Goal: Task Accomplishment & Management: Use online tool/utility

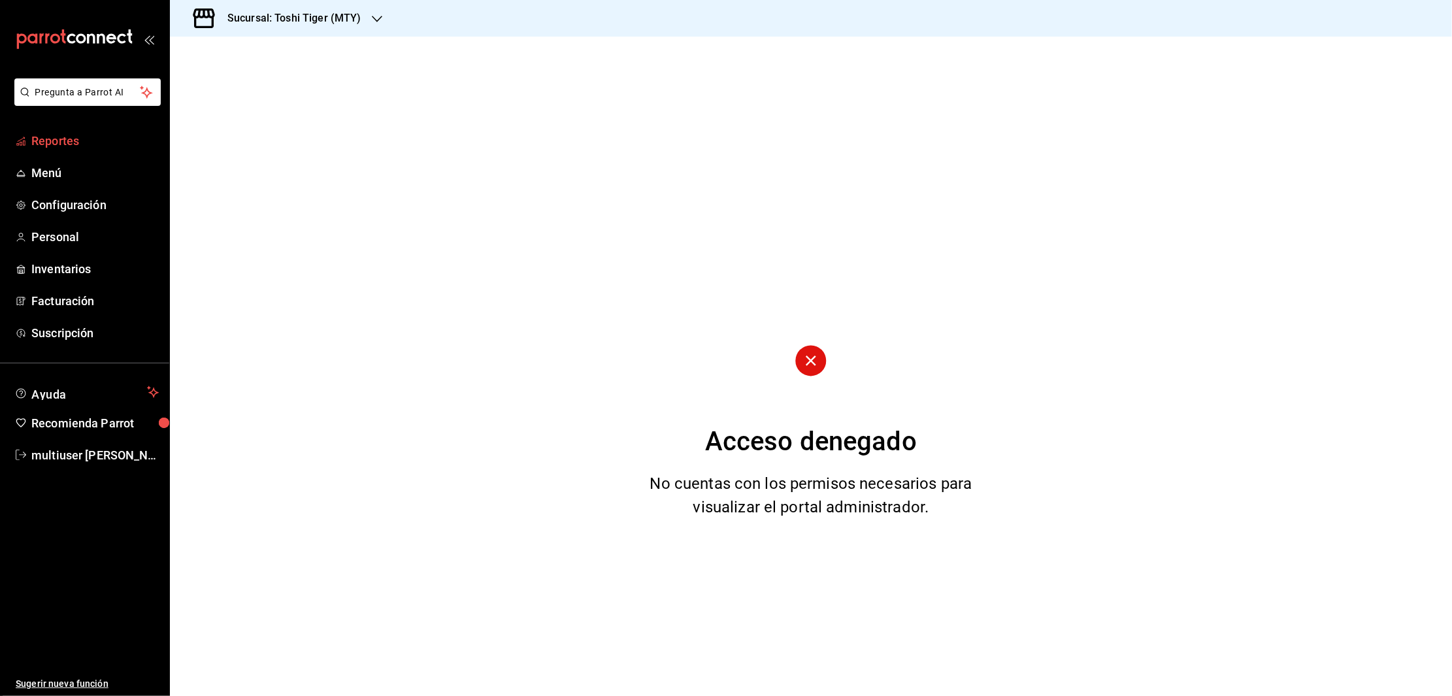
click at [46, 136] on span "Reportes" at bounding box center [94, 141] width 127 height 18
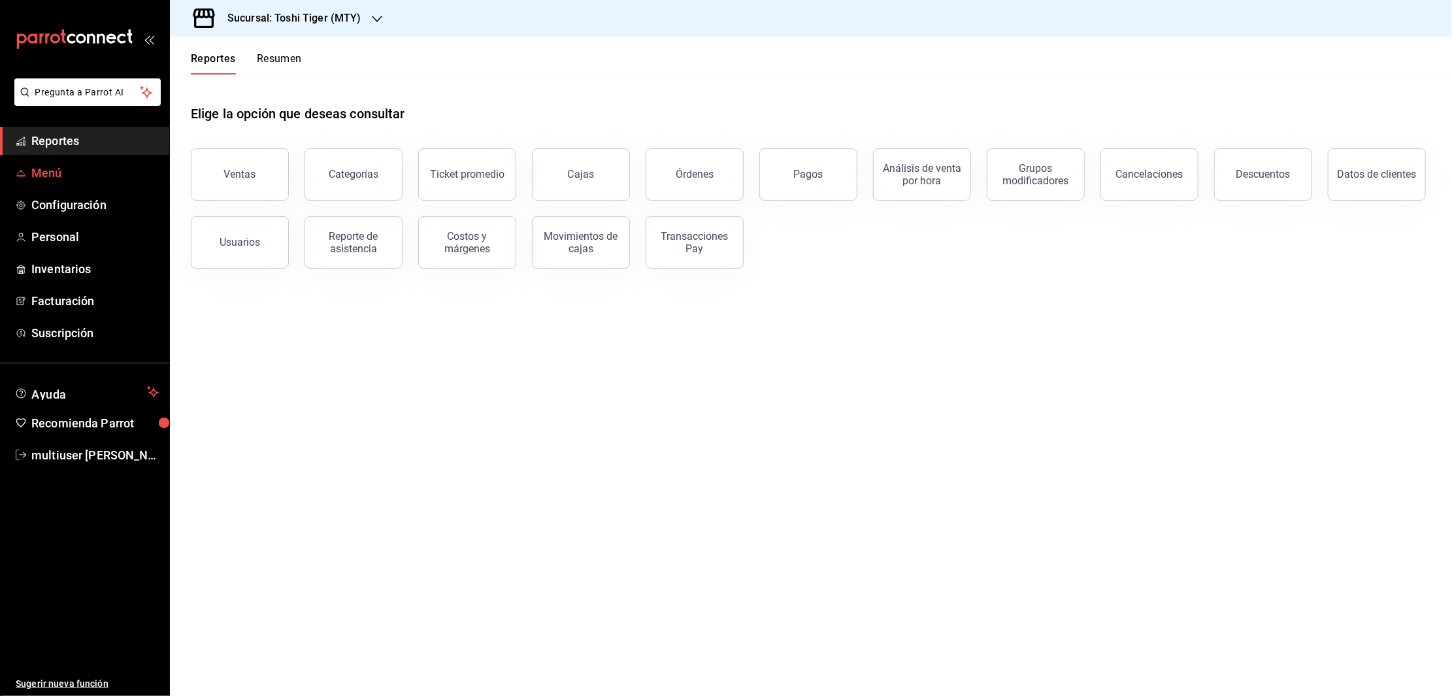
click at [44, 180] on span "Menú" at bounding box center [94, 173] width 127 height 18
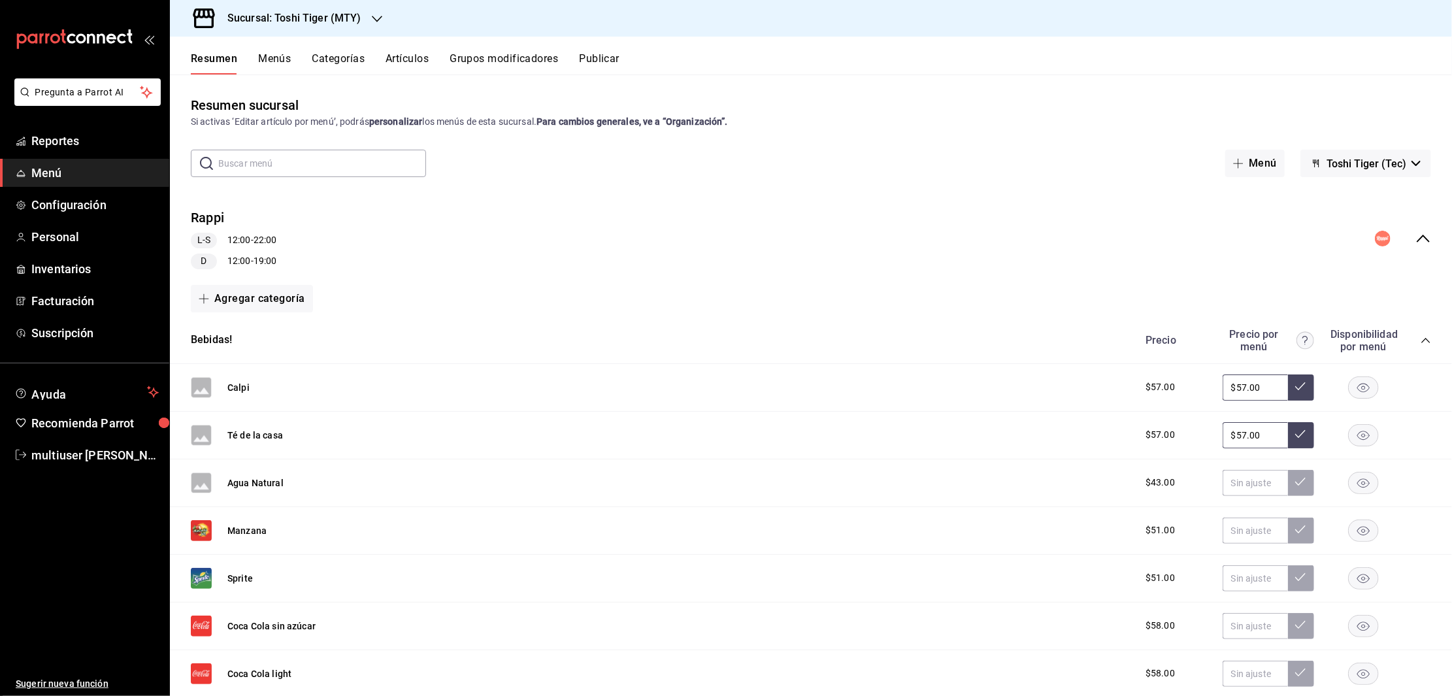
click at [313, 12] on h3 "Sucursal: Toshi Tiger (MTY)" at bounding box center [289, 18] width 144 height 16
click at [244, 62] on span "[PERSON_NAME] House (MTY)" at bounding box center [243, 57] width 127 height 14
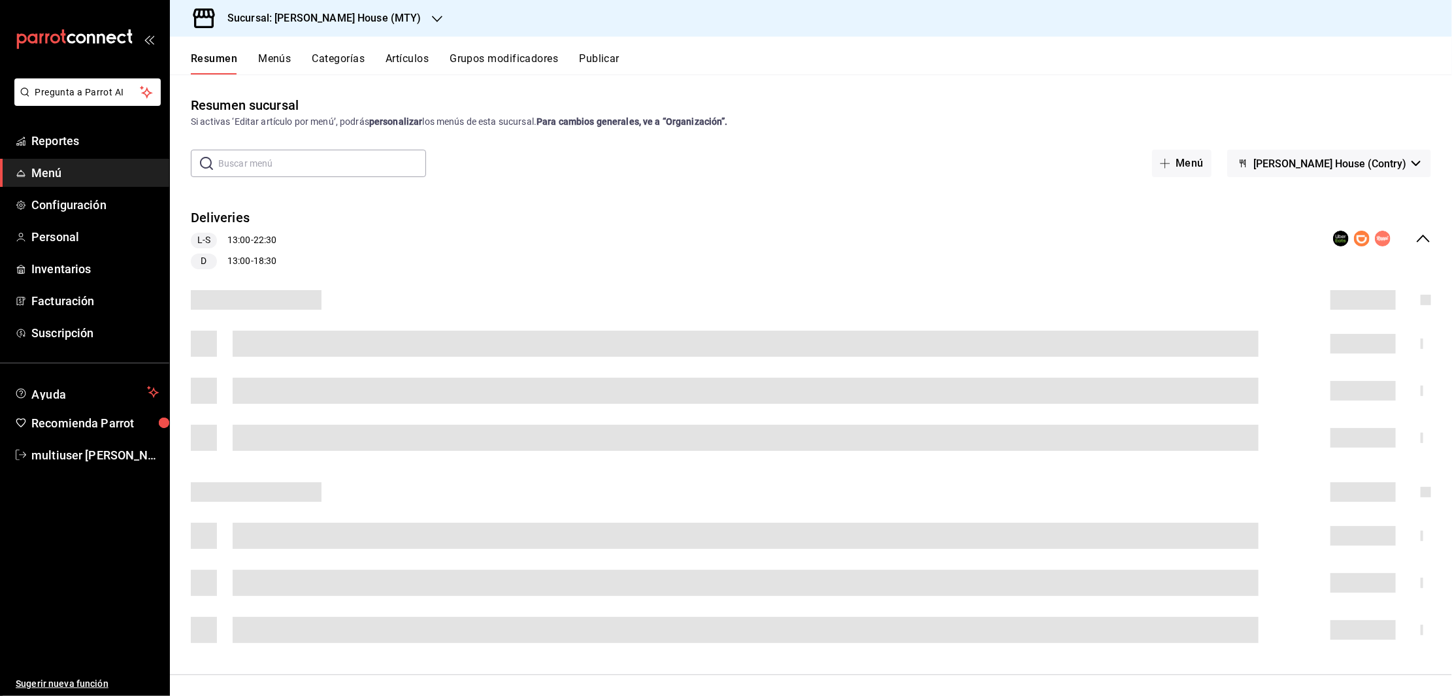
click at [334, 59] on button "Categorías" at bounding box center [338, 63] width 53 height 22
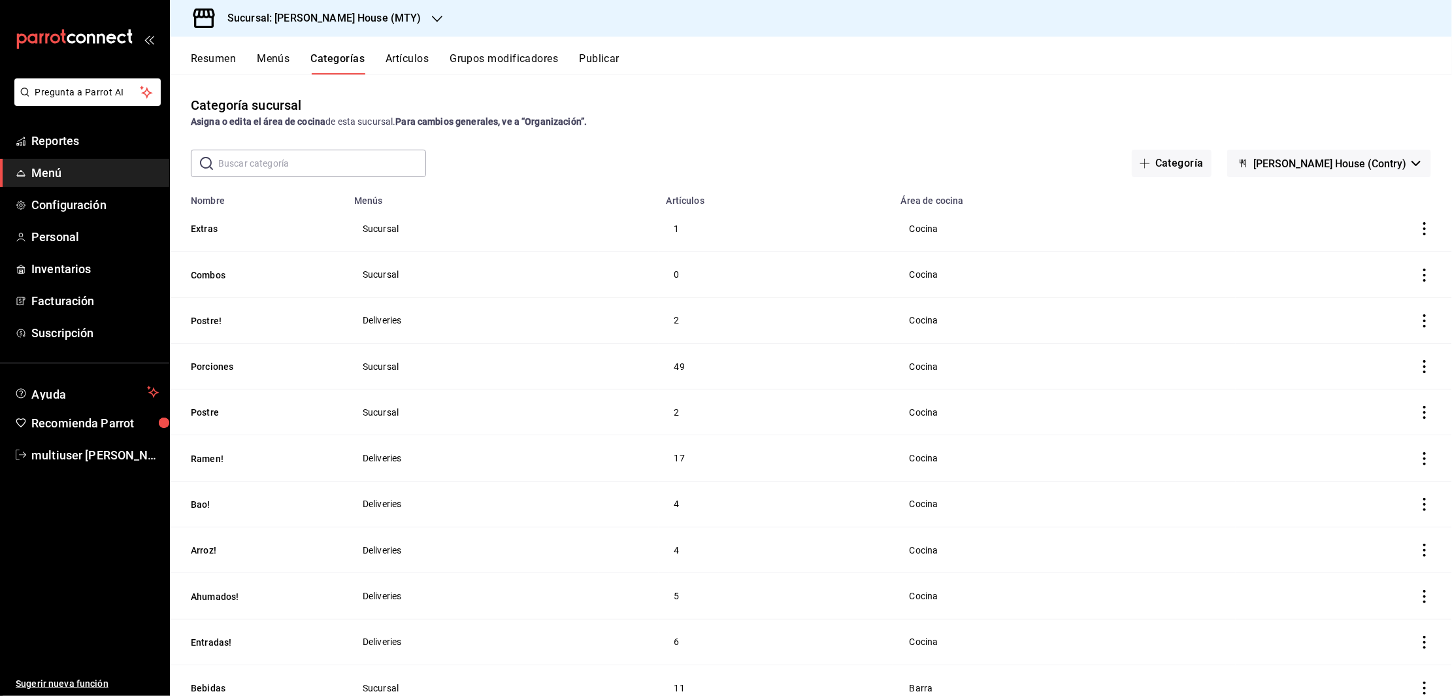
click at [307, 154] on input "text" at bounding box center [322, 163] width 208 height 26
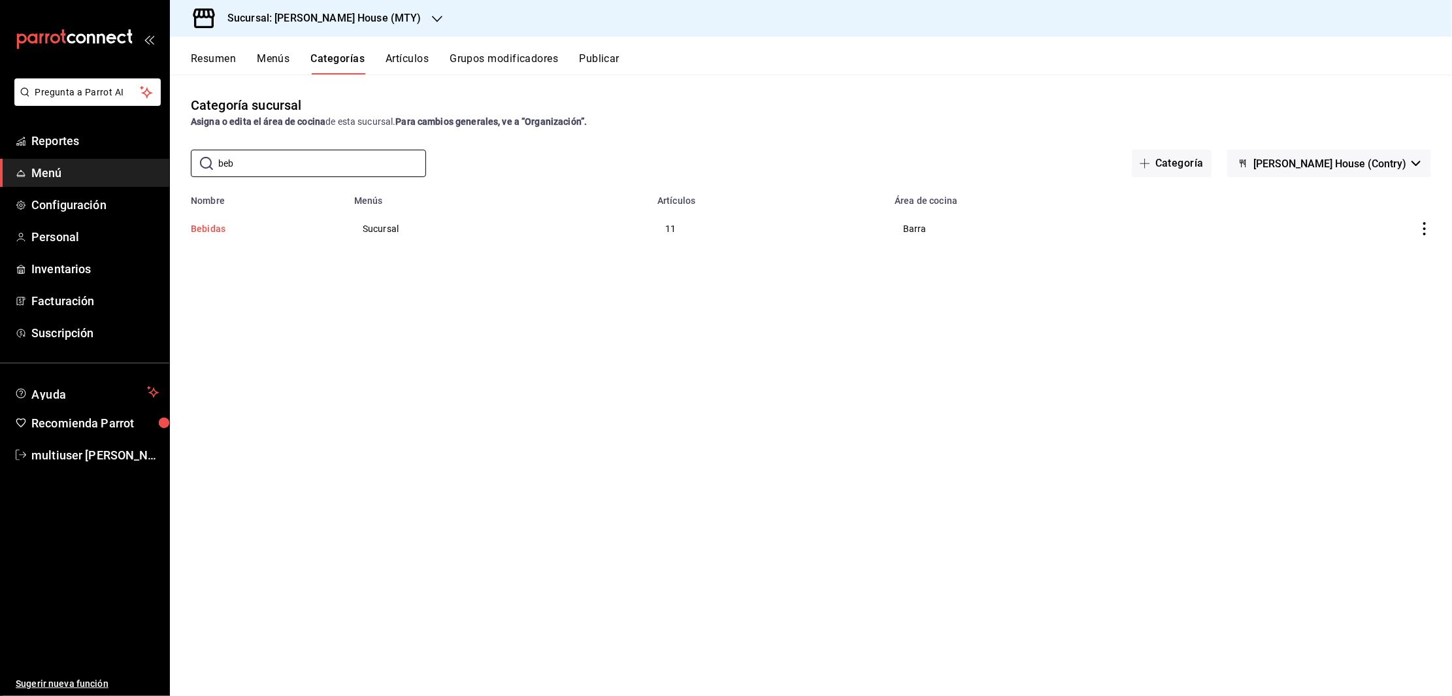
type input "beb"
click at [218, 228] on button "Bebidas" at bounding box center [256, 228] width 131 height 13
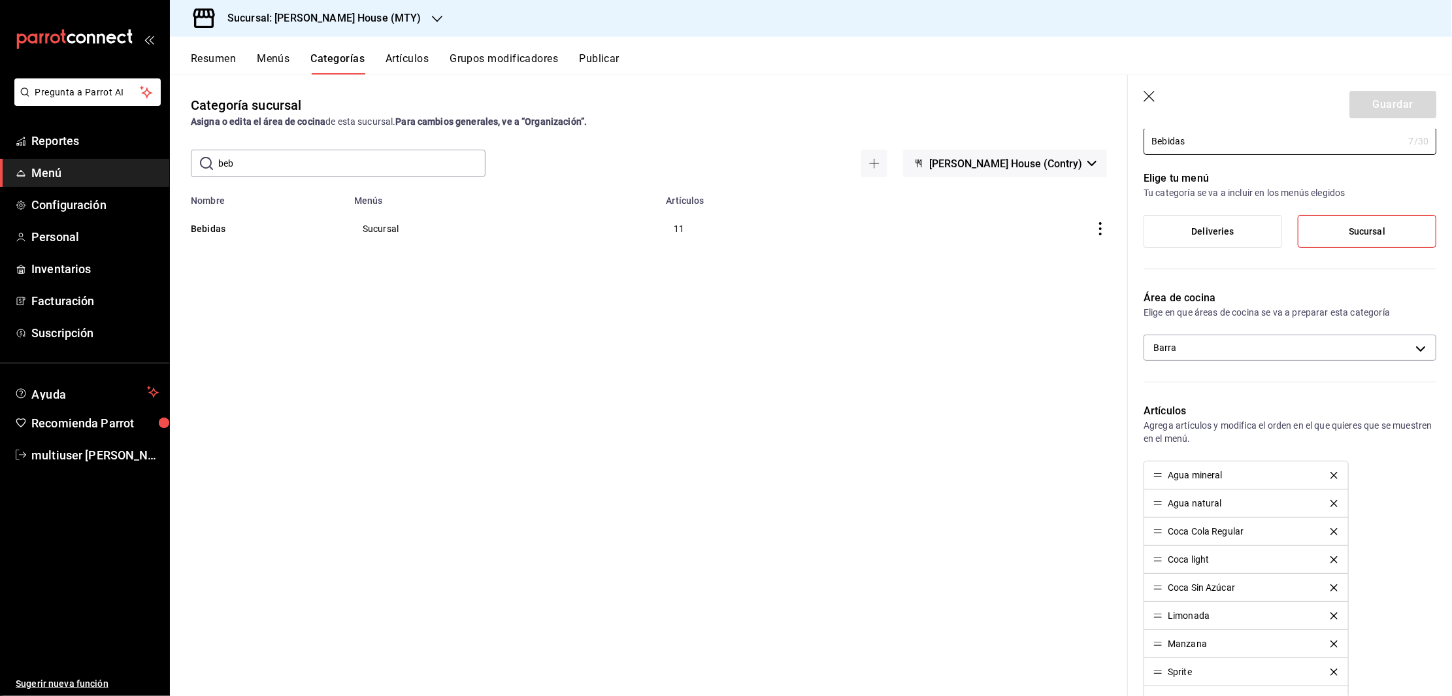
scroll to position [44, 0]
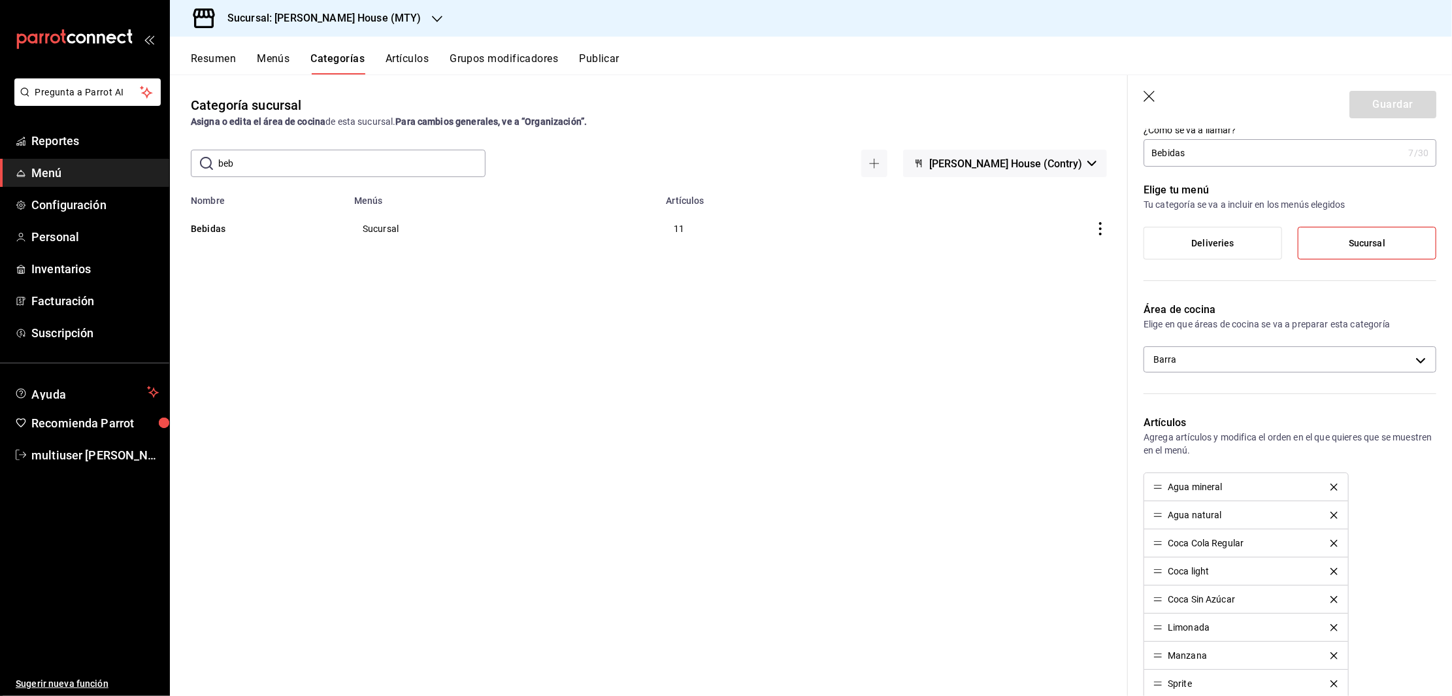
click at [797, 385] on div "Categoría sucursal Asigna o edita el área de cocina de esta sucursal. Para camb…" at bounding box center [649, 385] width 958 height 621
click at [407, 58] on button "Artículos" at bounding box center [407, 63] width 43 height 22
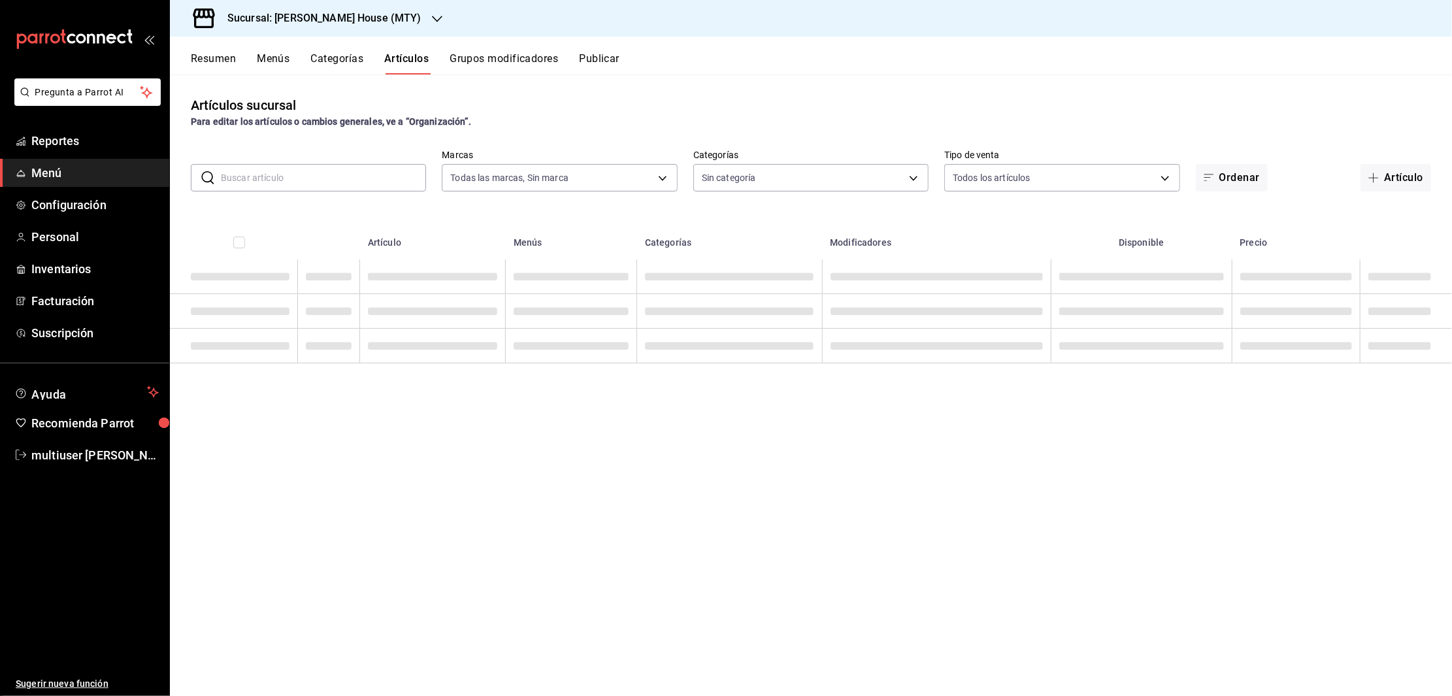
type input "a52679ba-c99d-4567-99e4-23c0b291eafa"
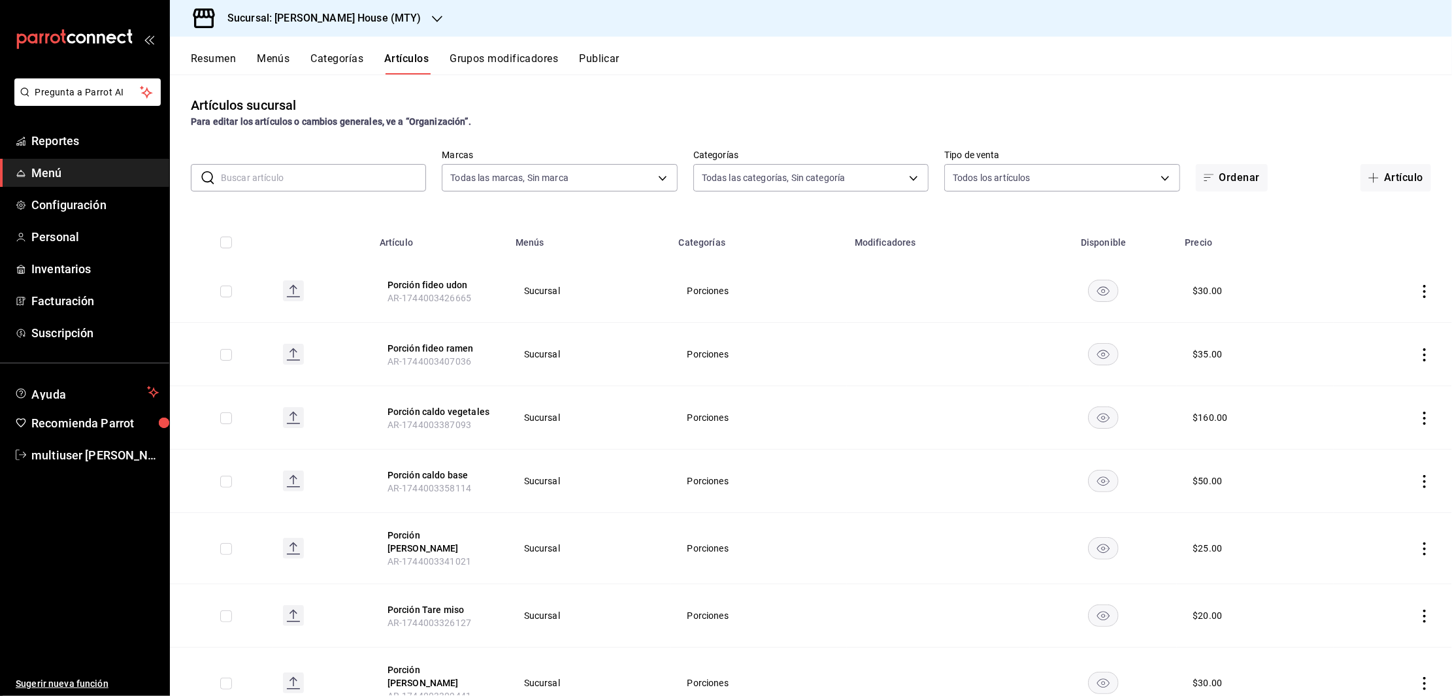
type input "4b7f1edf-21c5-4e8b-ae8a-e185bd67f4df,449dbd8f-74b3-4aa6-ac6a-c998e6a0a2b2,b680b…"
click at [1394, 182] on button "Artículo" at bounding box center [1396, 177] width 71 height 27
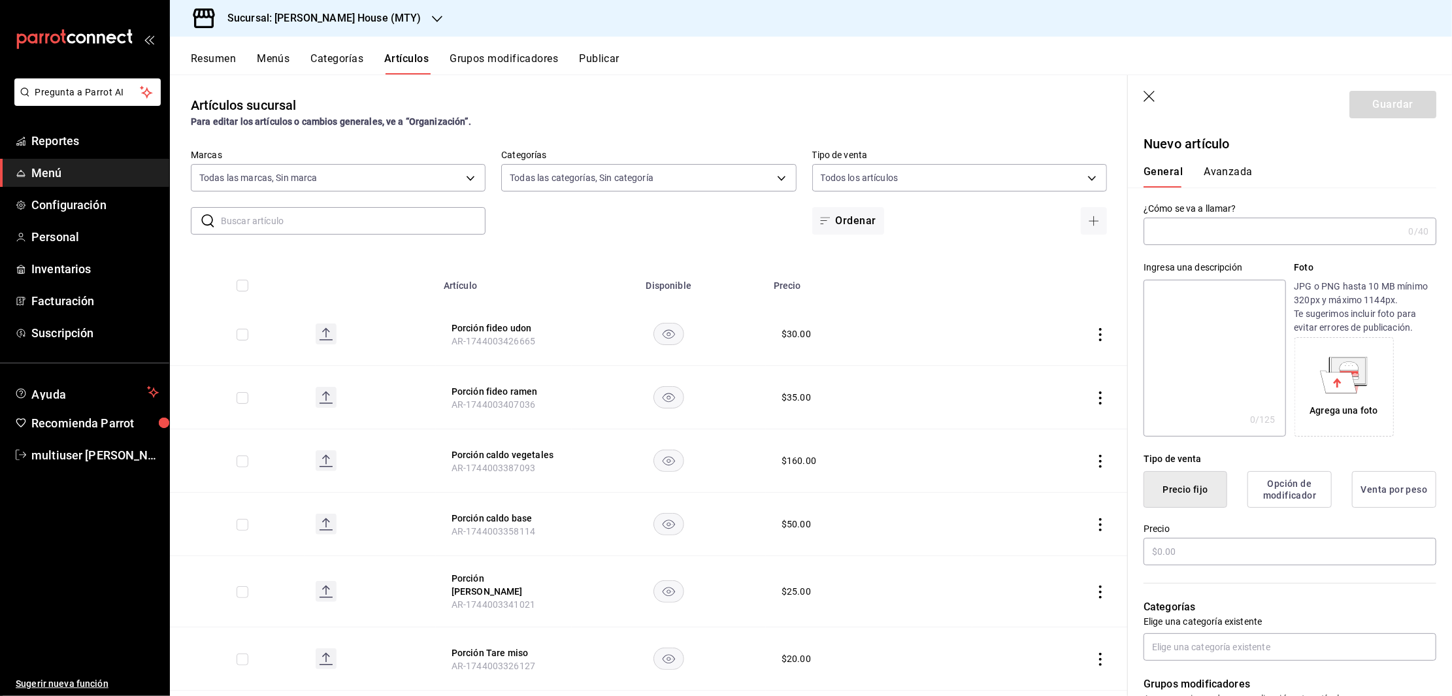
click at [1224, 221] on input "text" at bounding box center [1273, 231] width 259 height 26
type input "Cerveza [PERSON_NAME]"
click at [1231, 548] on input "text" at bounding box center [1290, 551] width 293 height 27
type input "$45.00"
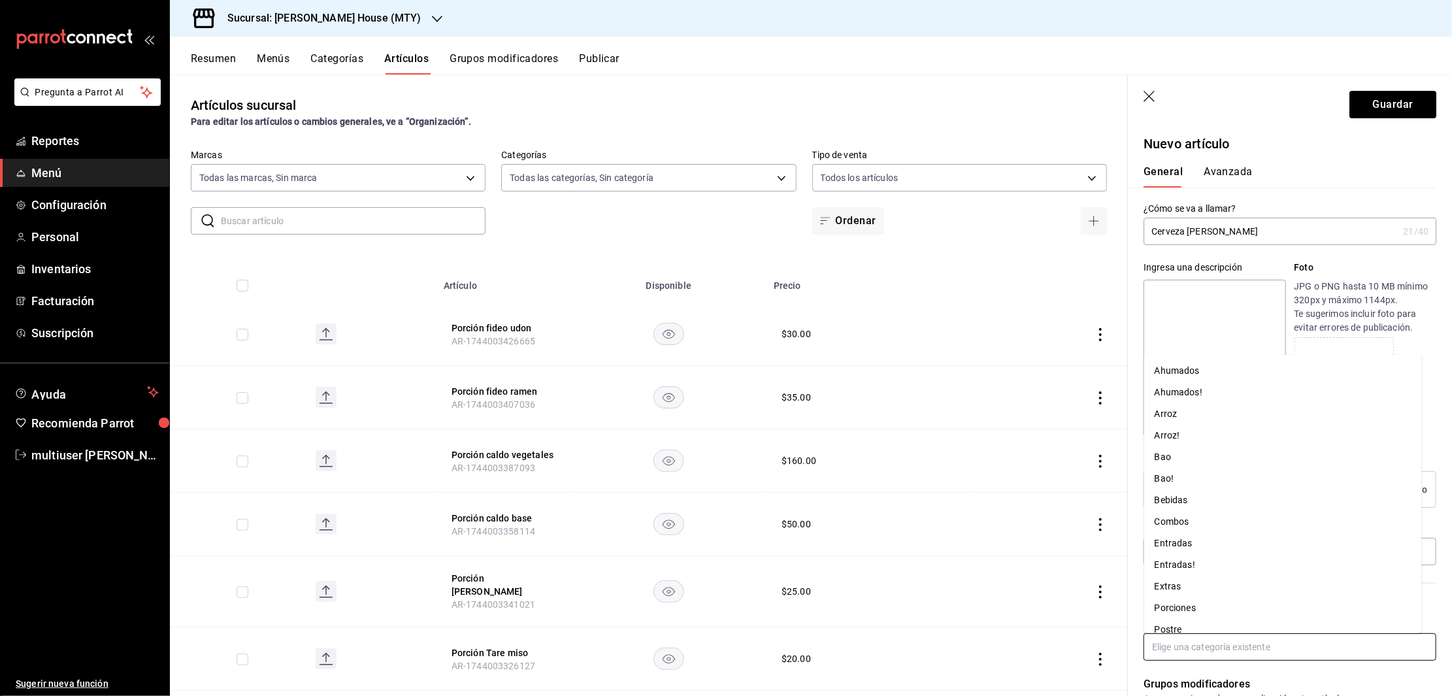
click at [1271, 651] on input "text" at bounding box center [1290, 646] width 293 height 27
type input "beb"
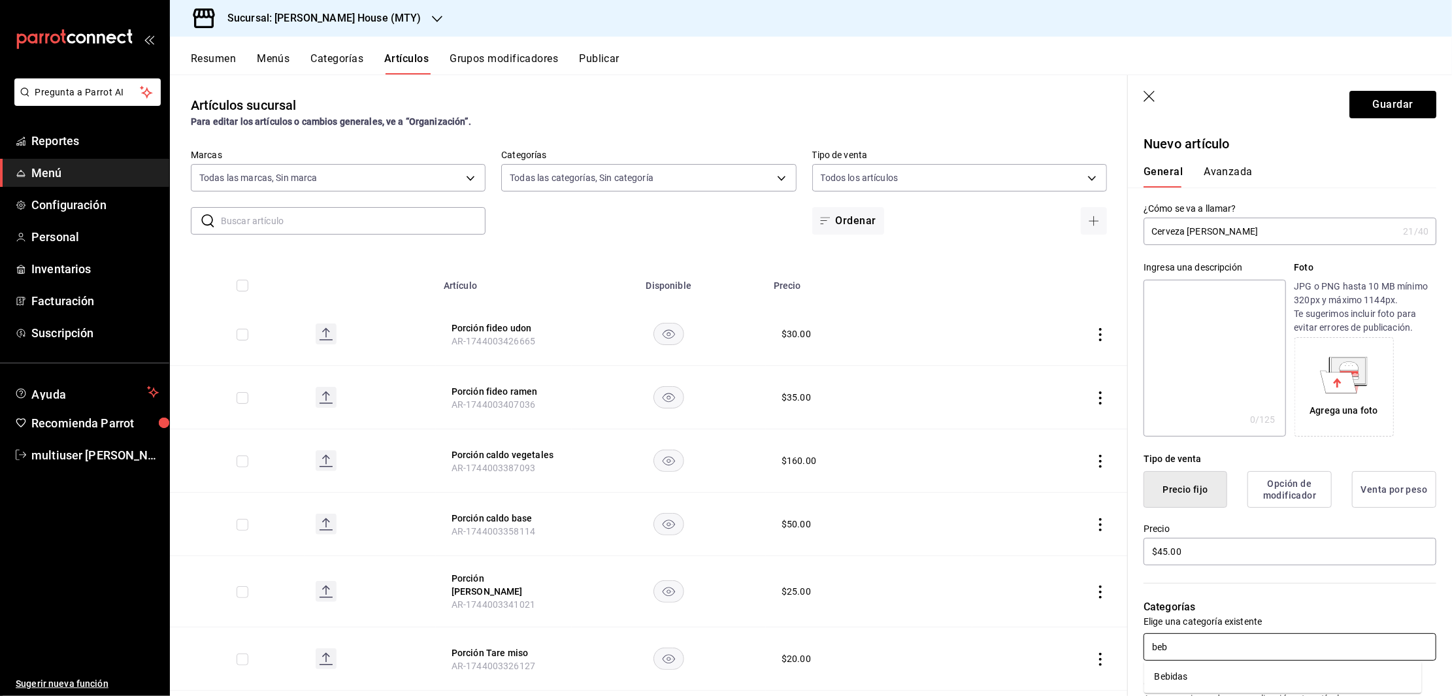
click at [1231, 677] on li "Bebidas" at bounding box center [1284, 678] width 278 height 22
click at [1390, 107] on button "Guardar" at bounding box center [1393, 104] width 87 height 27
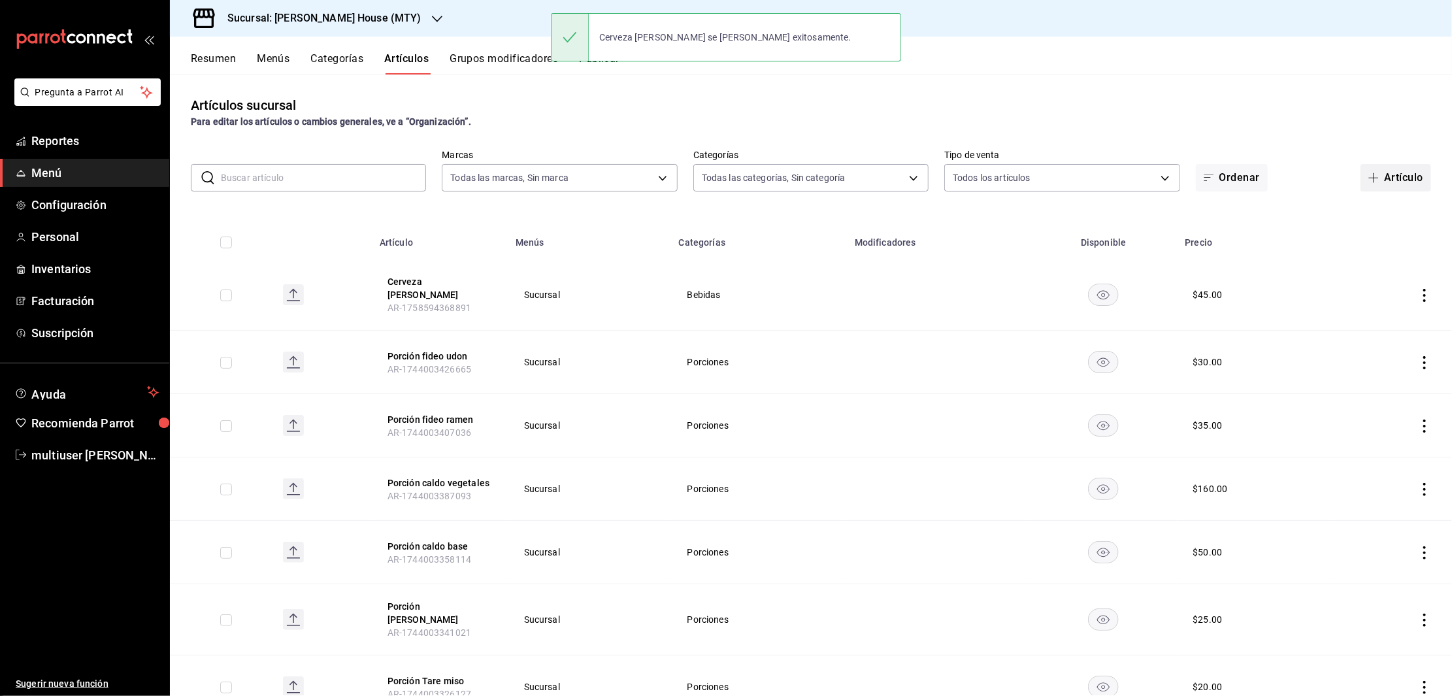
click at [1405, 181] on button "Artículo" at bounding box center [1396, 177] width 71 height 27
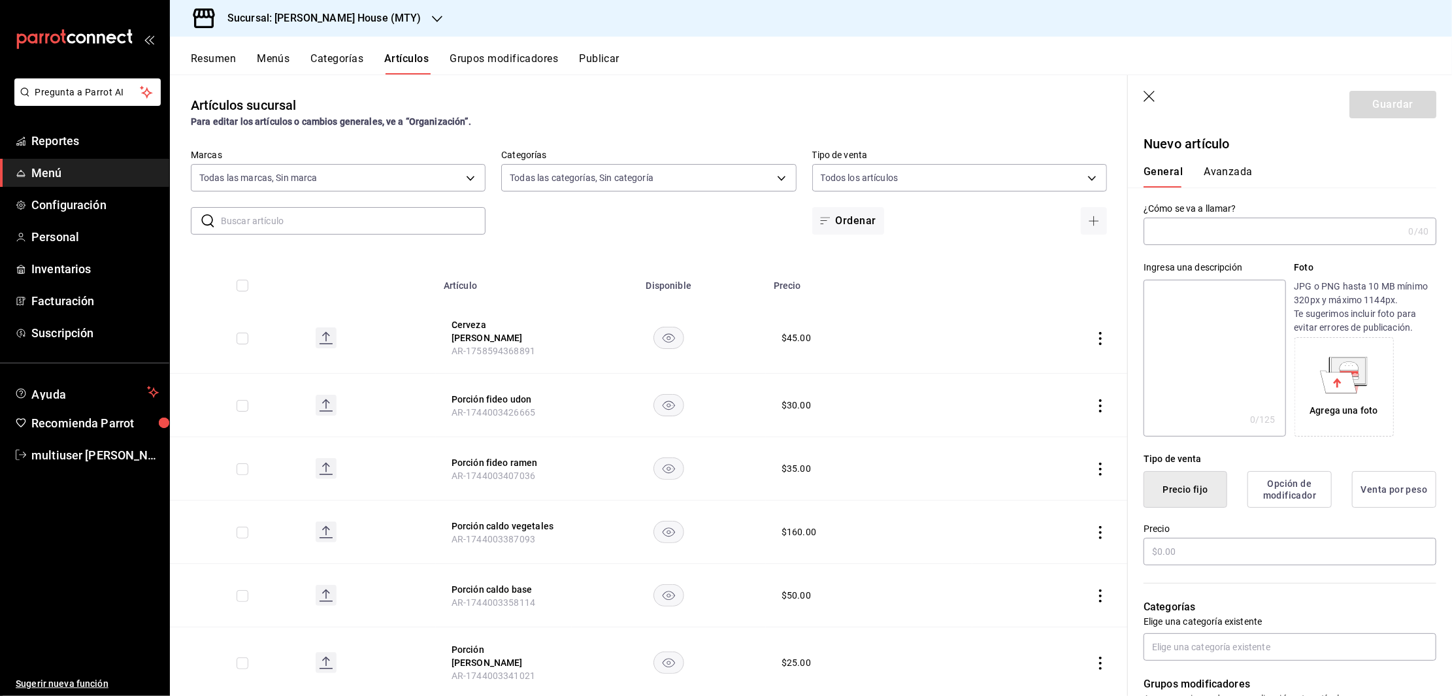
click at [1210, 230] on input "text" at bounding box center [1273, 231] width 259 height 26
type input "cerveza ultra"
click at [1208, 552] on input "text" at bounding box center [1290, 551] width 293 height 27
type input "$50.00"
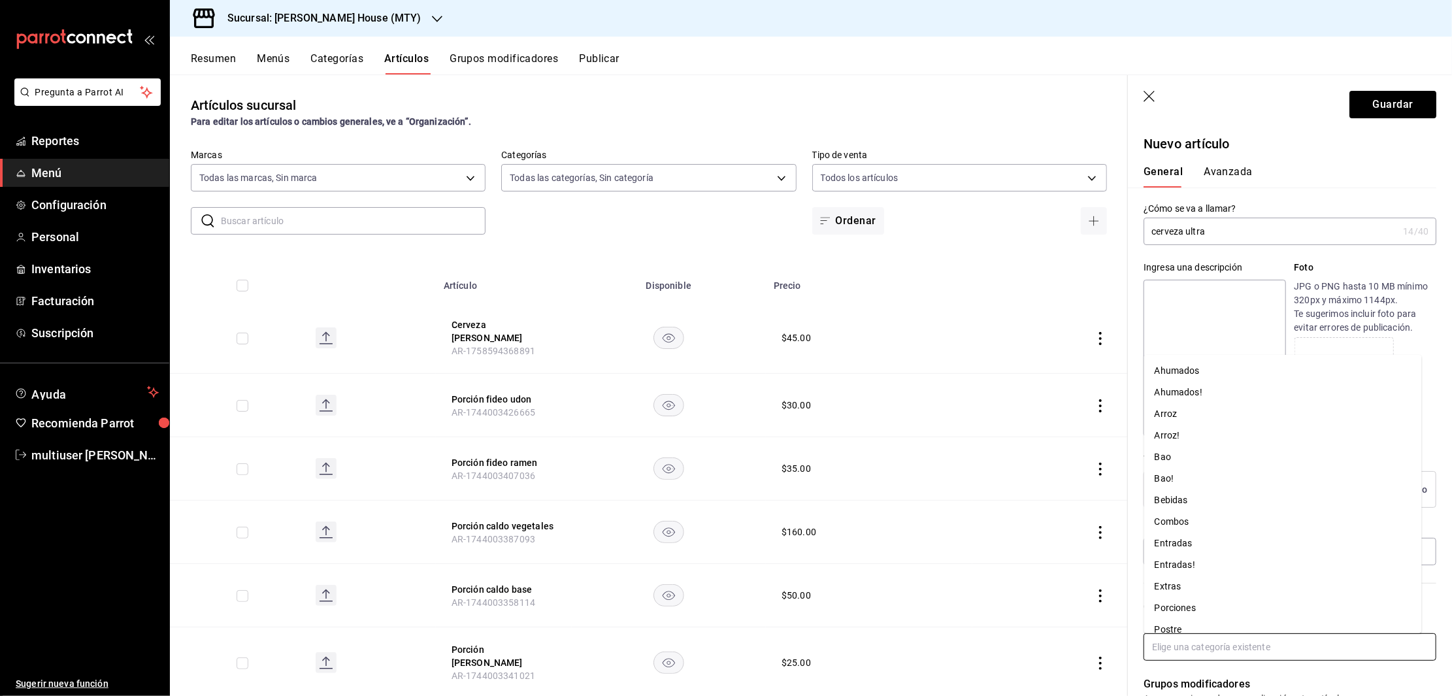
click at [1226, 647] on input "text" at bounding box center [1290, 646] width 293 height 27
type input "beb"
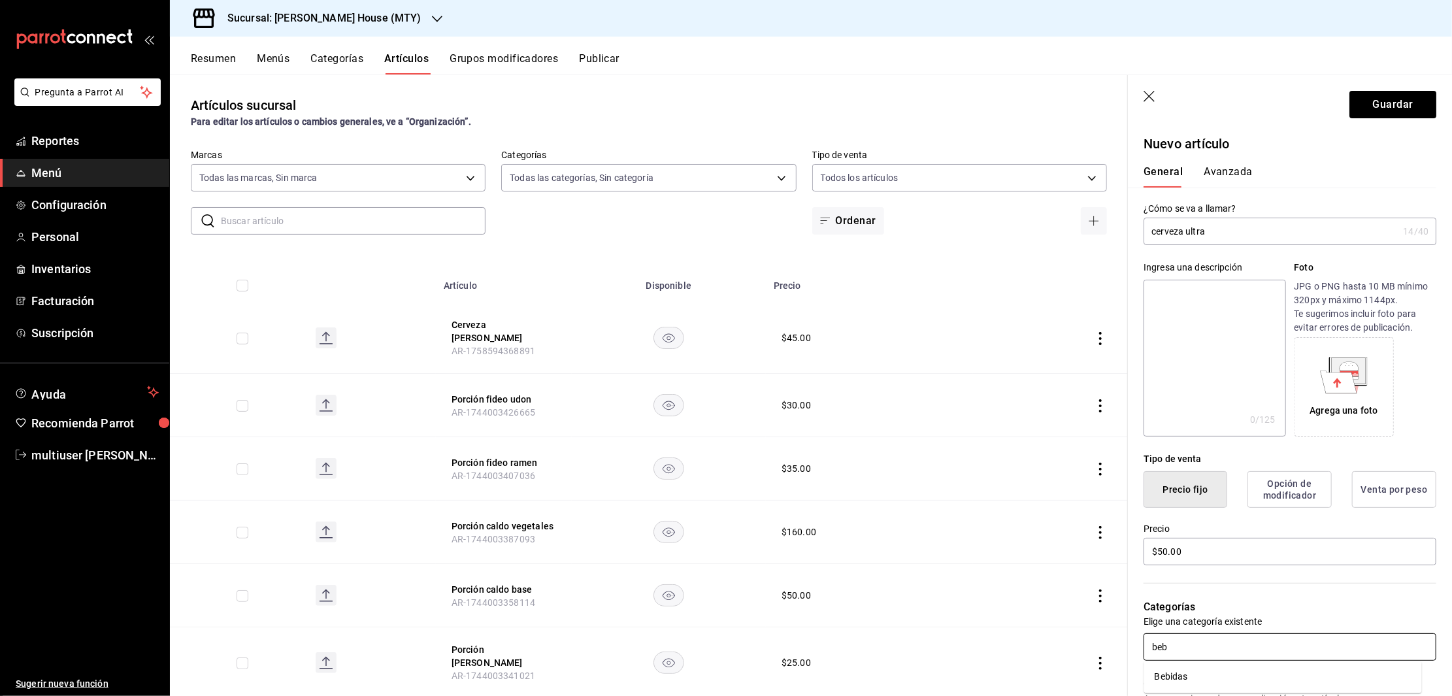
click at [1175, 683] on li "Bebidas" at bounding box center [1284, 678] width 278 height 22
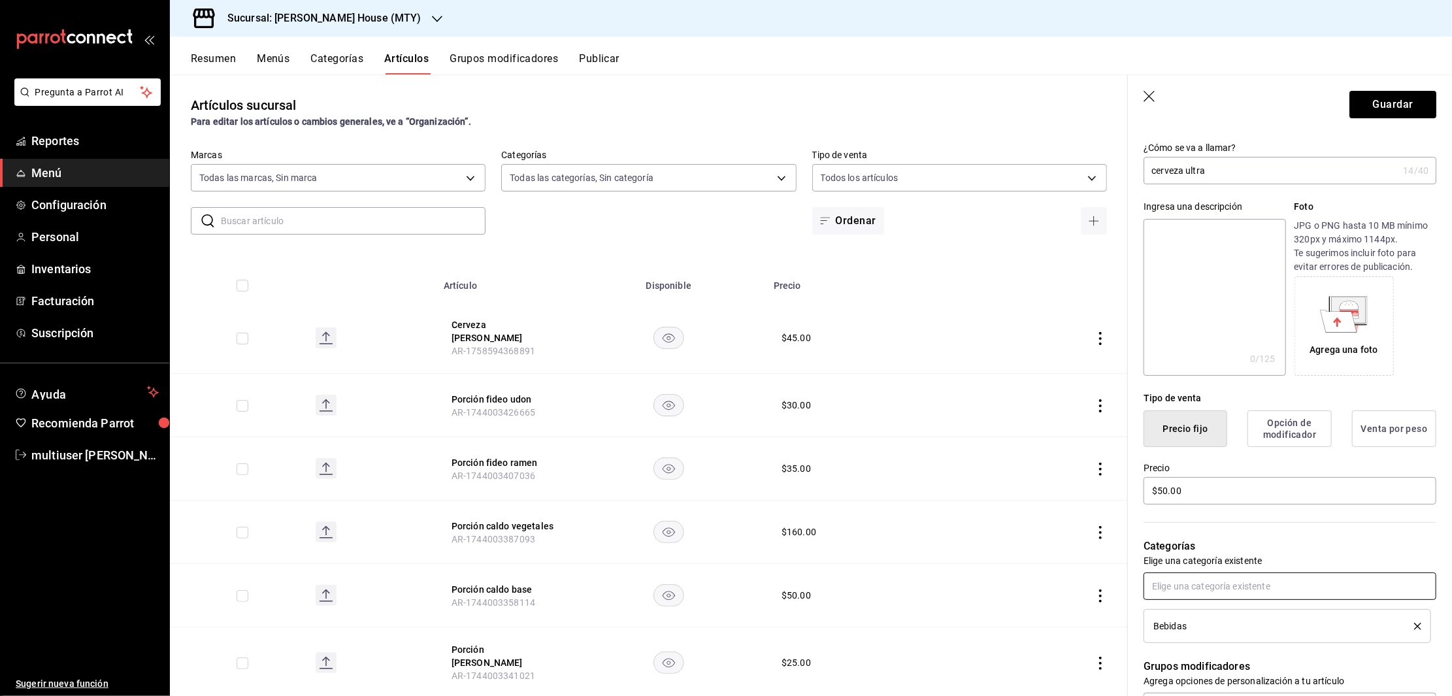
scroll to position [58, 0]
click at [1380, 109] on button "Guardar" at bounding box center [1393, 104] width 87 height 27
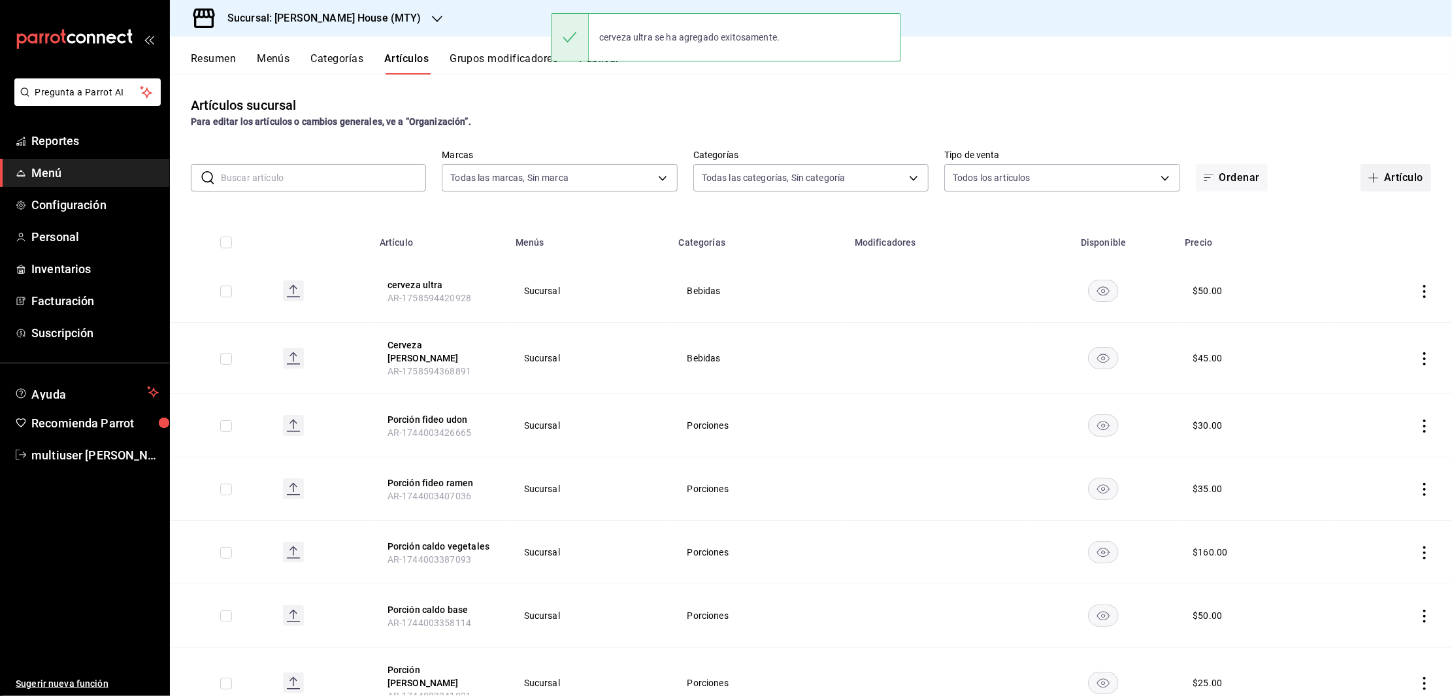
click at [1369, 176] on span "button" at bounding box center [1377, 178] width 16 height 10
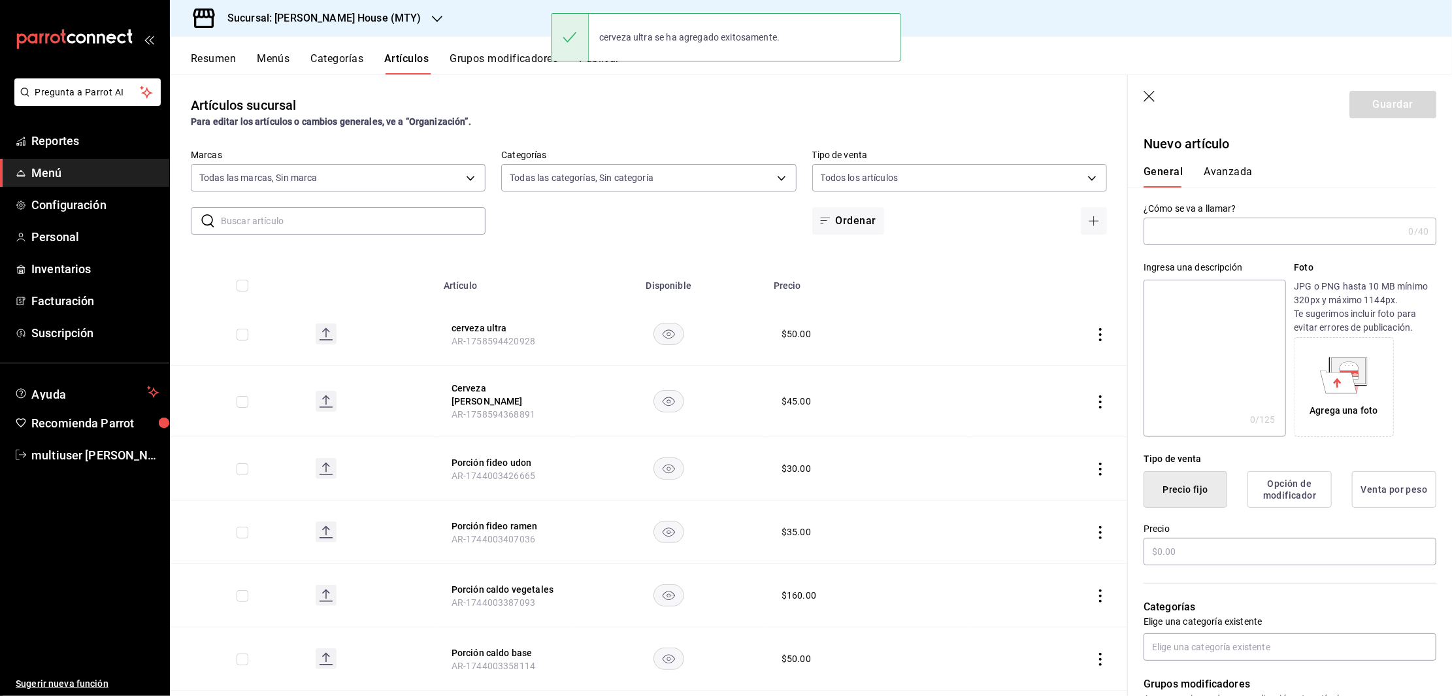
click at [1223, 230] on input "text" at bounding box center [1273, 231] width 259 height 26
type input "Cerveza Modelo"
click at [1199, 558] on input "text" at bounding box center [1290, 551] width 293 height 27
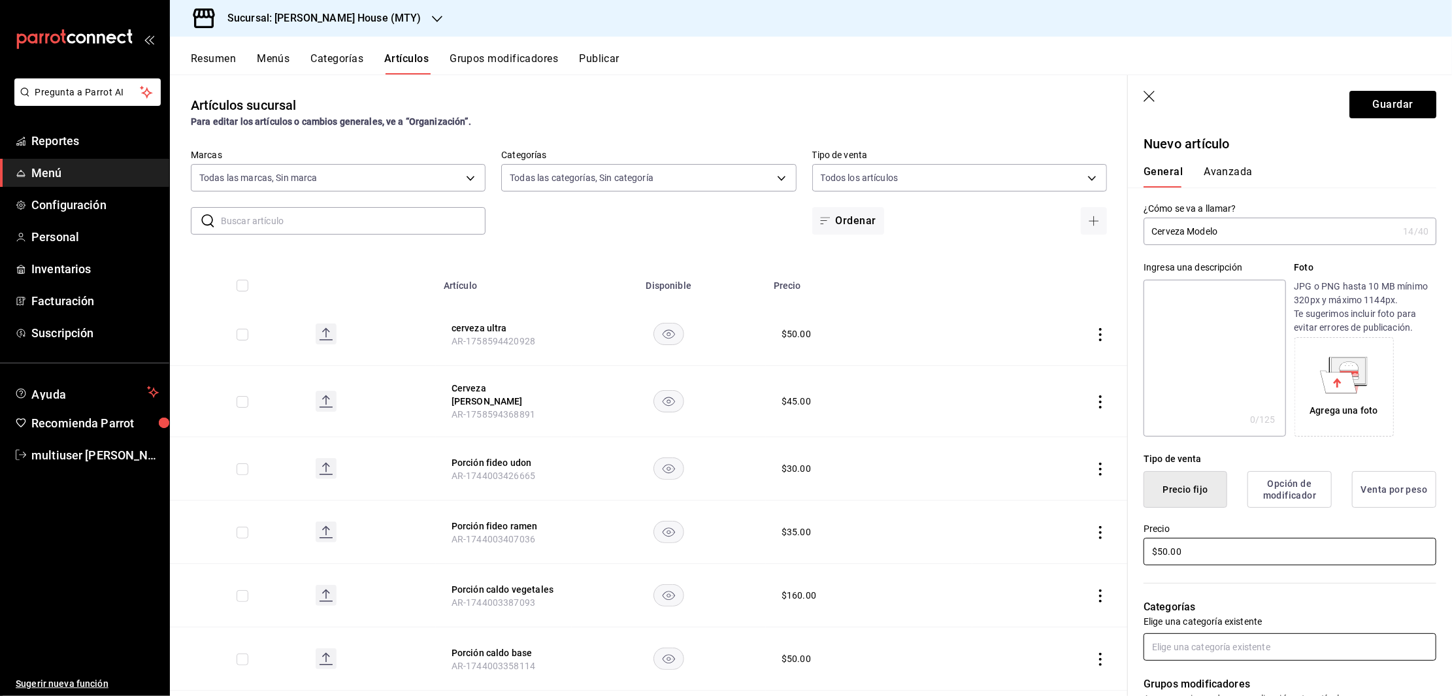
type input "$50.00"
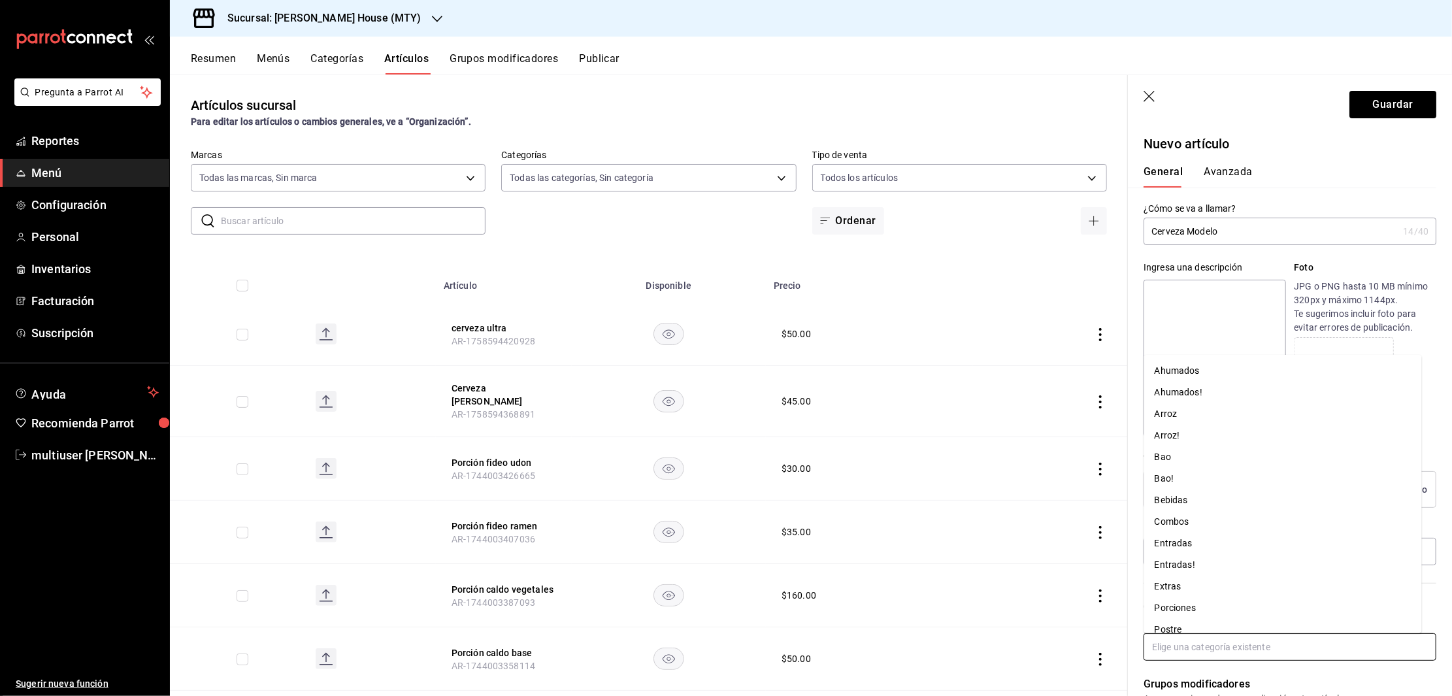
click at [1264, 648] on input "text" at bounding box center [1290, 646] width 293 height 27
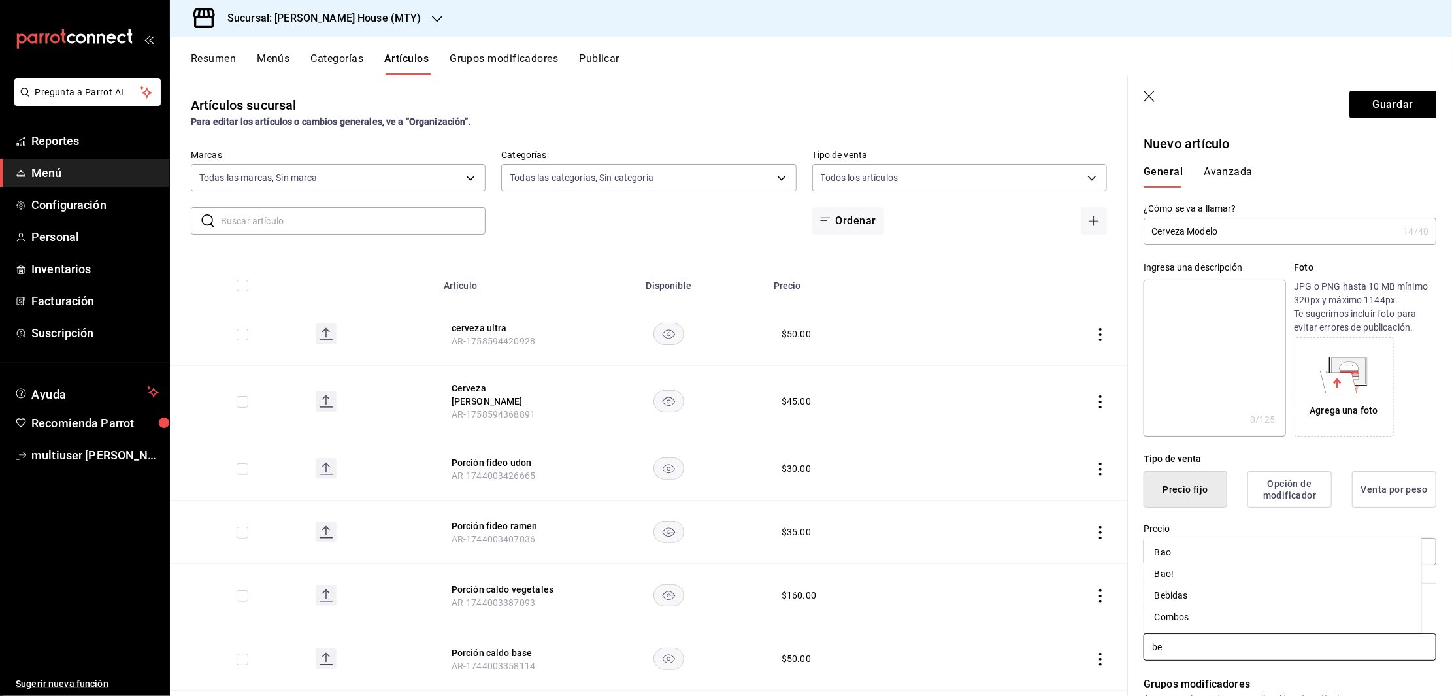
type input "beb"
click at [1209, 669] on li "Bebidas" at bounding box center [1284, 678] width 278 height 22
click at [1398, 109] on button "Guardar" at bounding box center [1393, 104] width 87 height 27
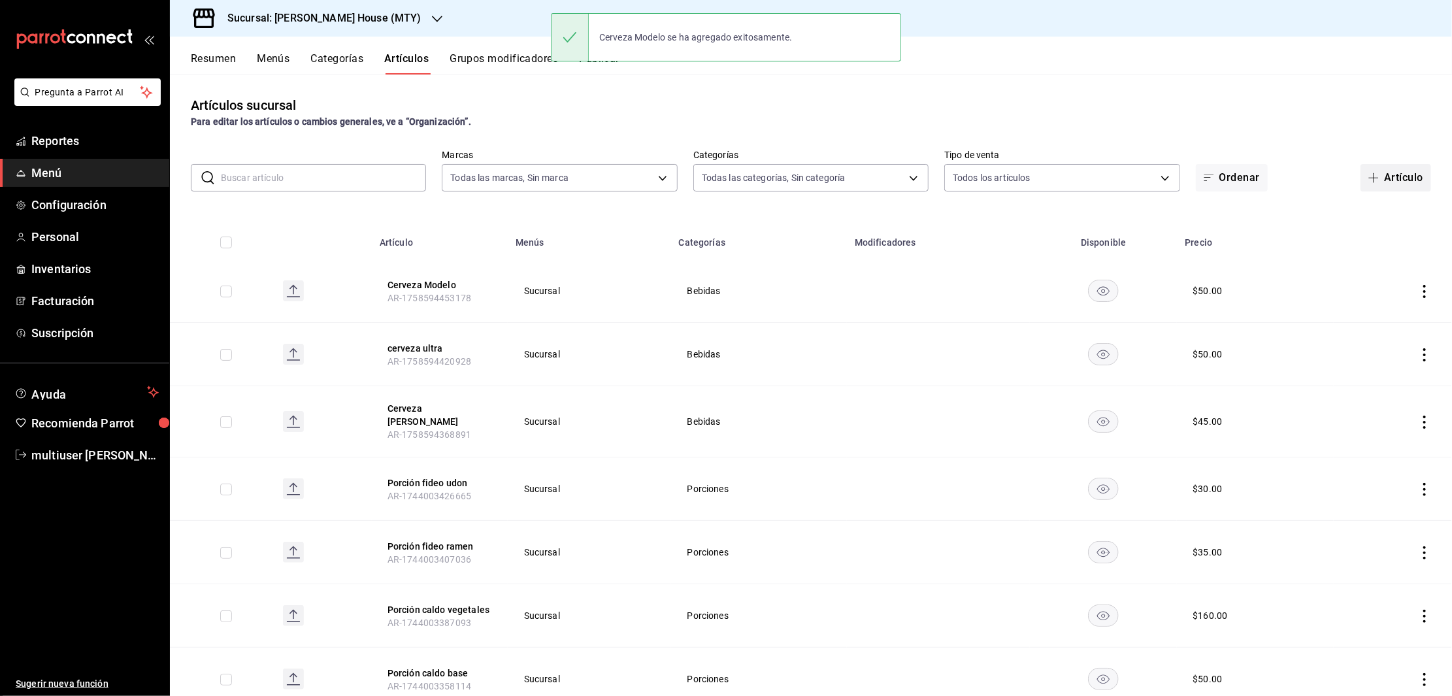
click at [1386, 176] on button "Artículo" at bounding box center [1396, 177] width 71 height 27
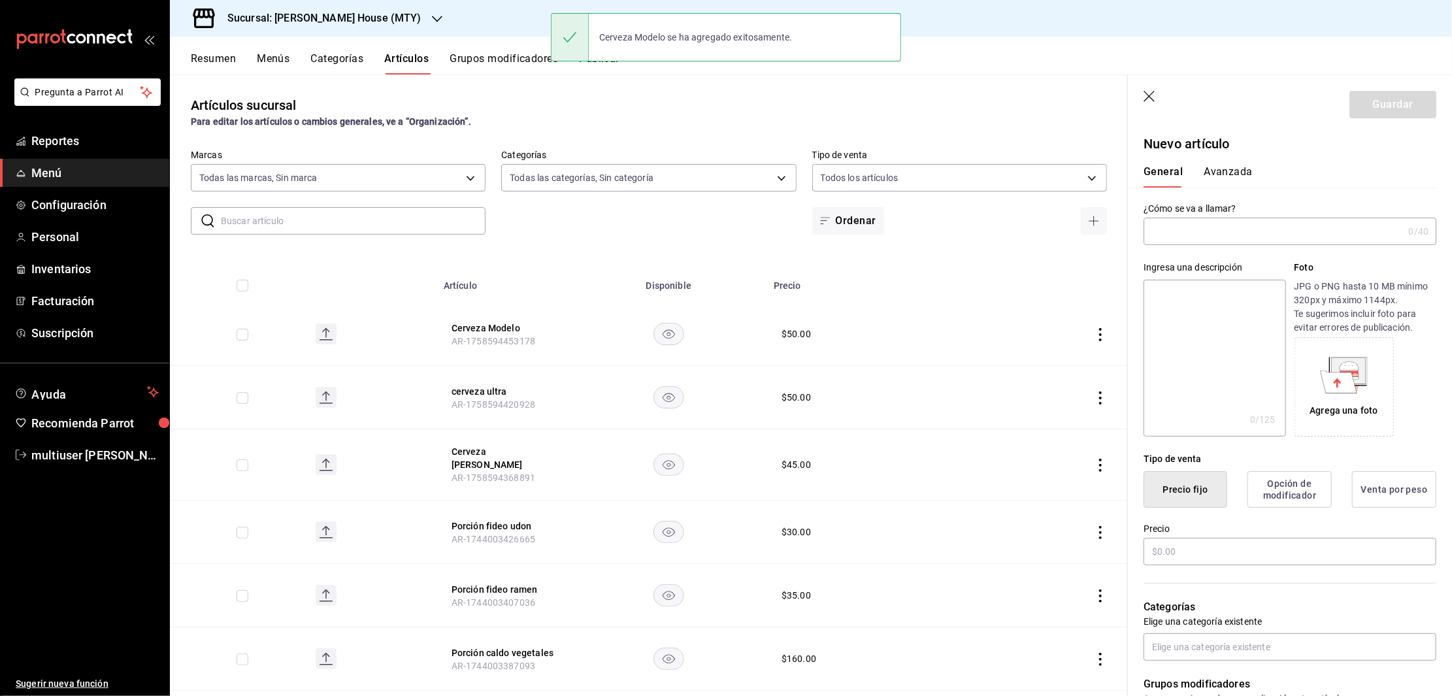
click at [1239, 239] on input "text" at bounding box center [1273, 231] width 259 height 26
type input "Cerveza bohemia"
click at [1200, 549] on input "text" at bounding box center [1290, 551] width 293 height 27
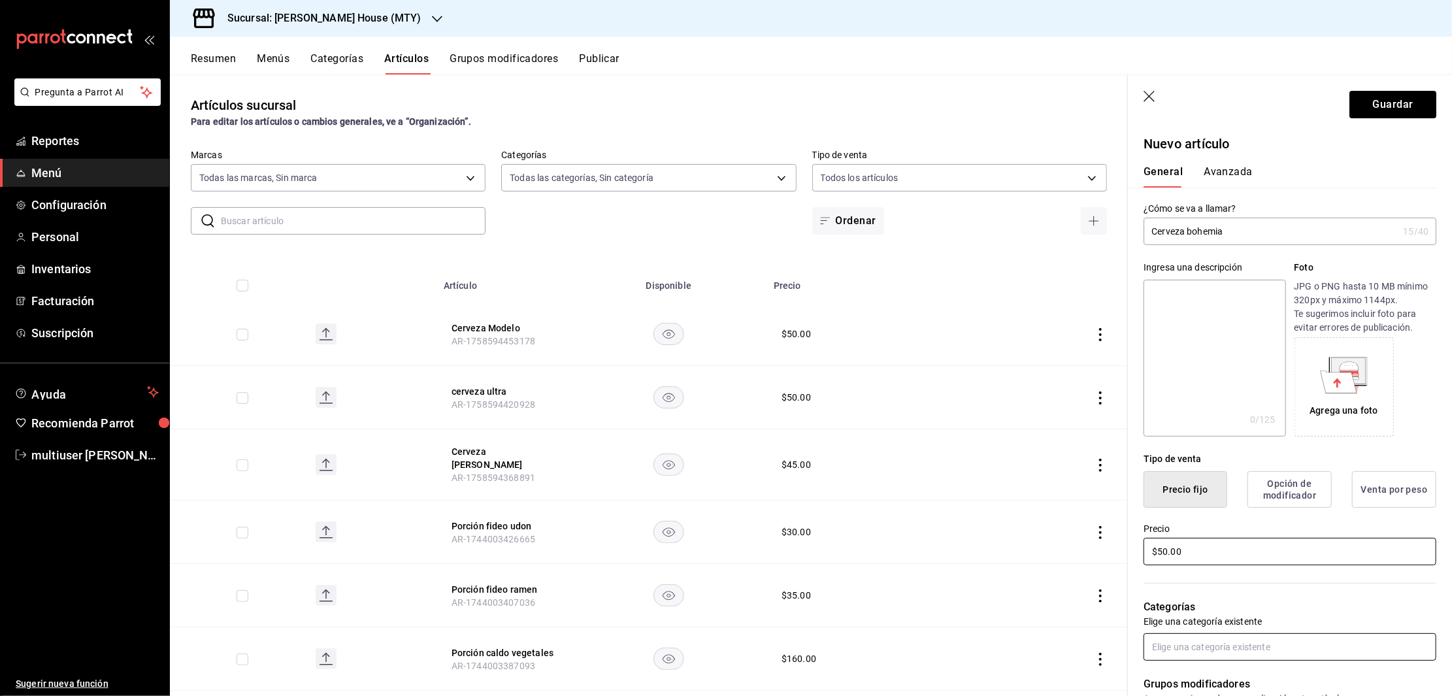
type input "$50.00"
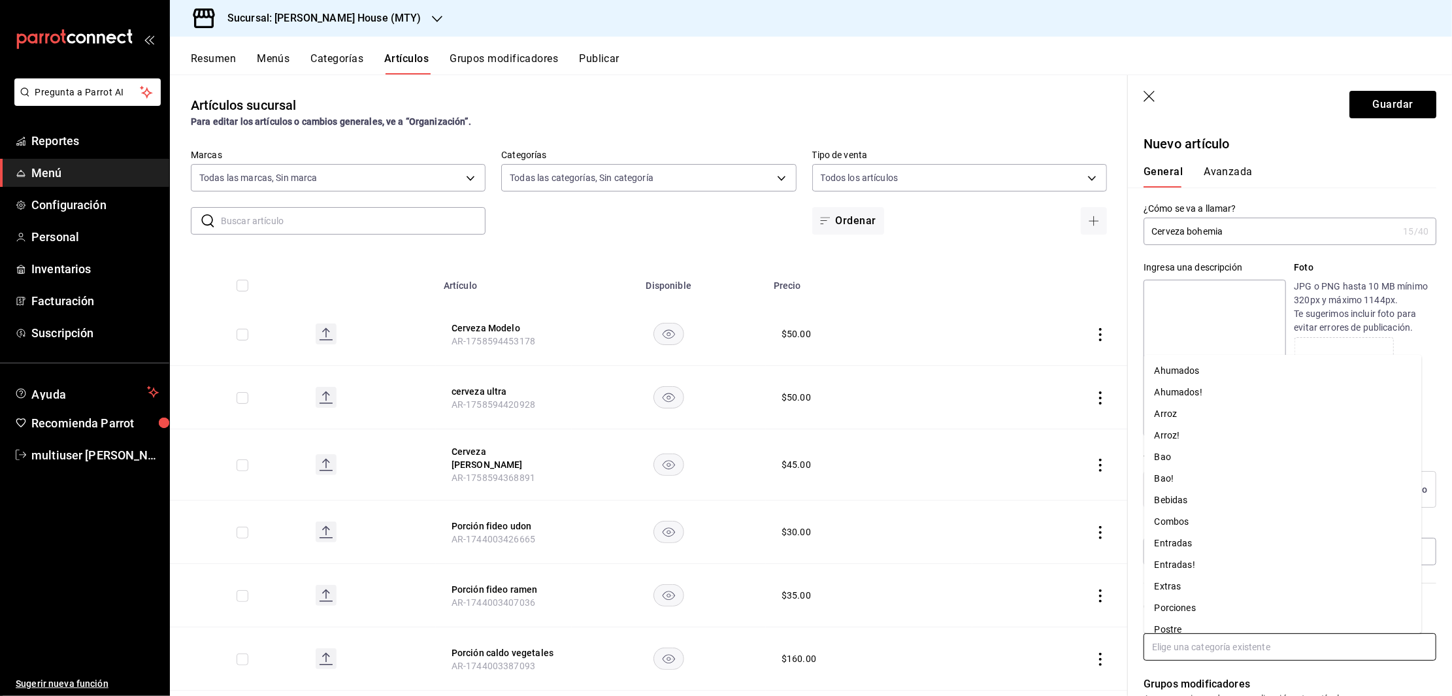
click at [1249, 650] on input "text" at bounding box center [1290, 646] width 293 height 27
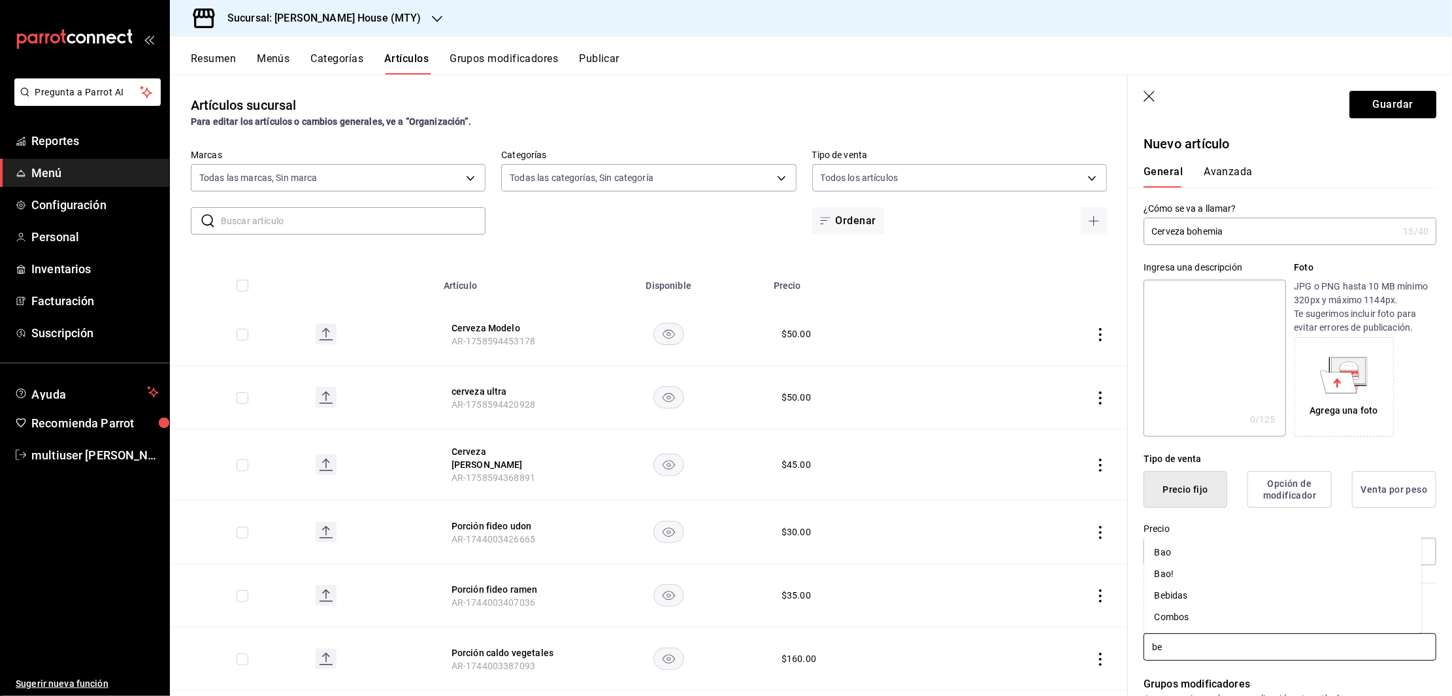
type input "beb"
click at [1209, 670] on li "Bebidas" at bounding box center [1284, 678] width 278 height 22
click at [1384, 110] on button "Guardar" at bounding box center [1393, 104] width 87 height 27
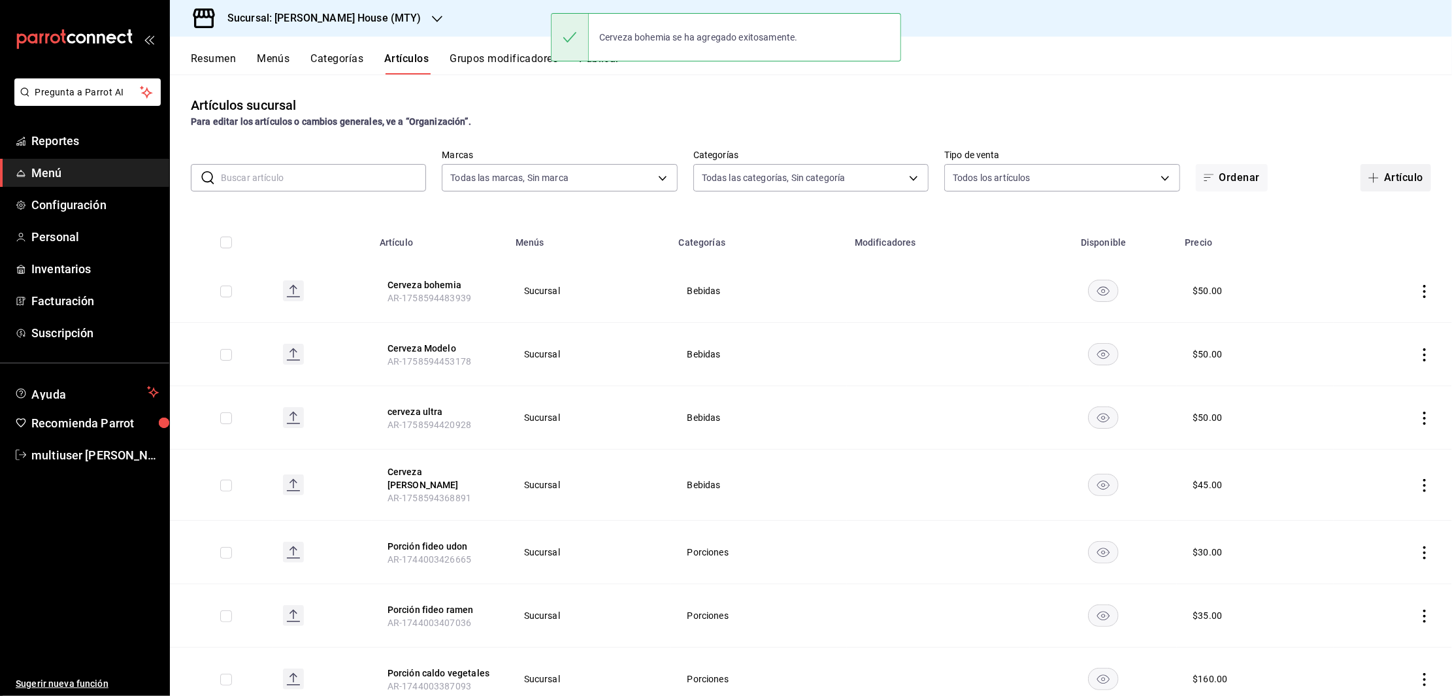
click at [1369, 177] on span "button" at bounding box center [1377, 178] width 16 height 10
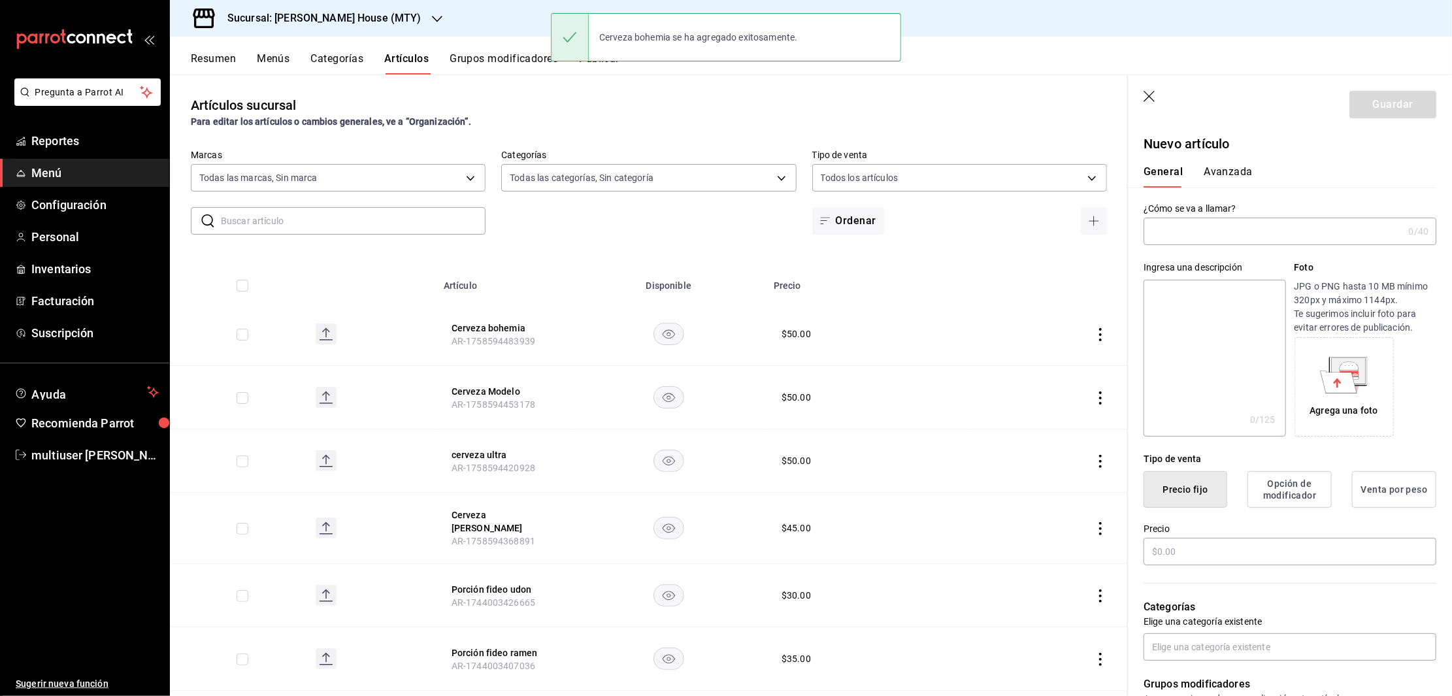
click at [1232, 228] on input "text" at bounding box center [1273, 231] width 259 height 26
type input "Cerveza Stella"
click at [1233, 556] on input "text" at bounding box center [1290, 551] width 293 height 27
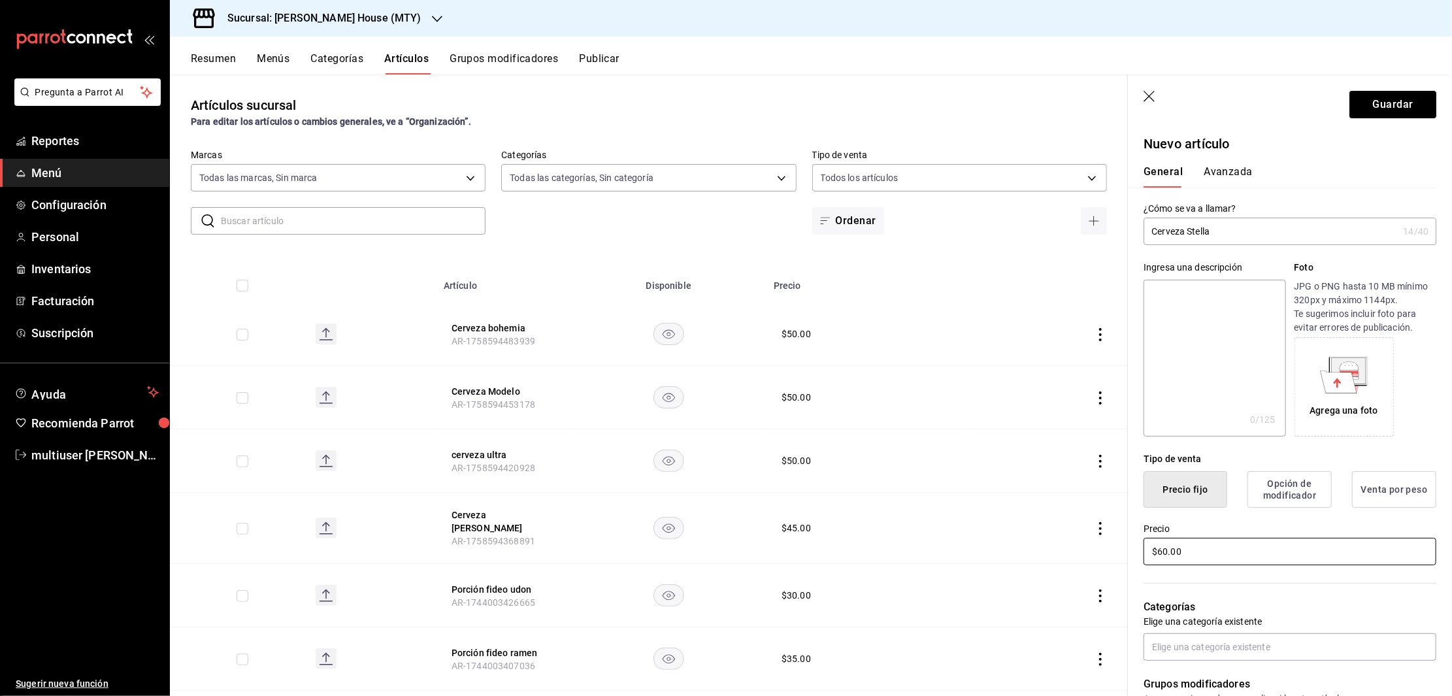
type input "$60.00"
click at [1272, 491] on button "Opción de modificador" at bounding box center [1290, 489] width 84 height 37
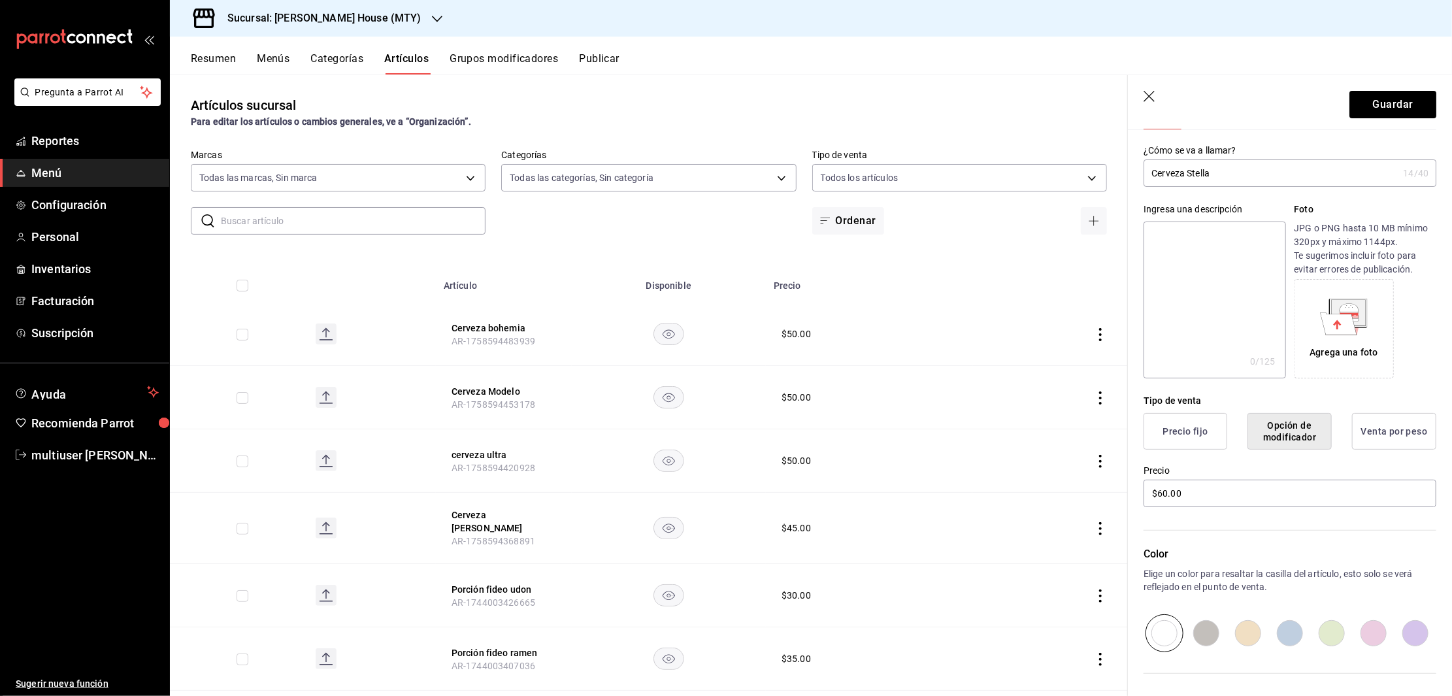
scroll to position [44, 0]
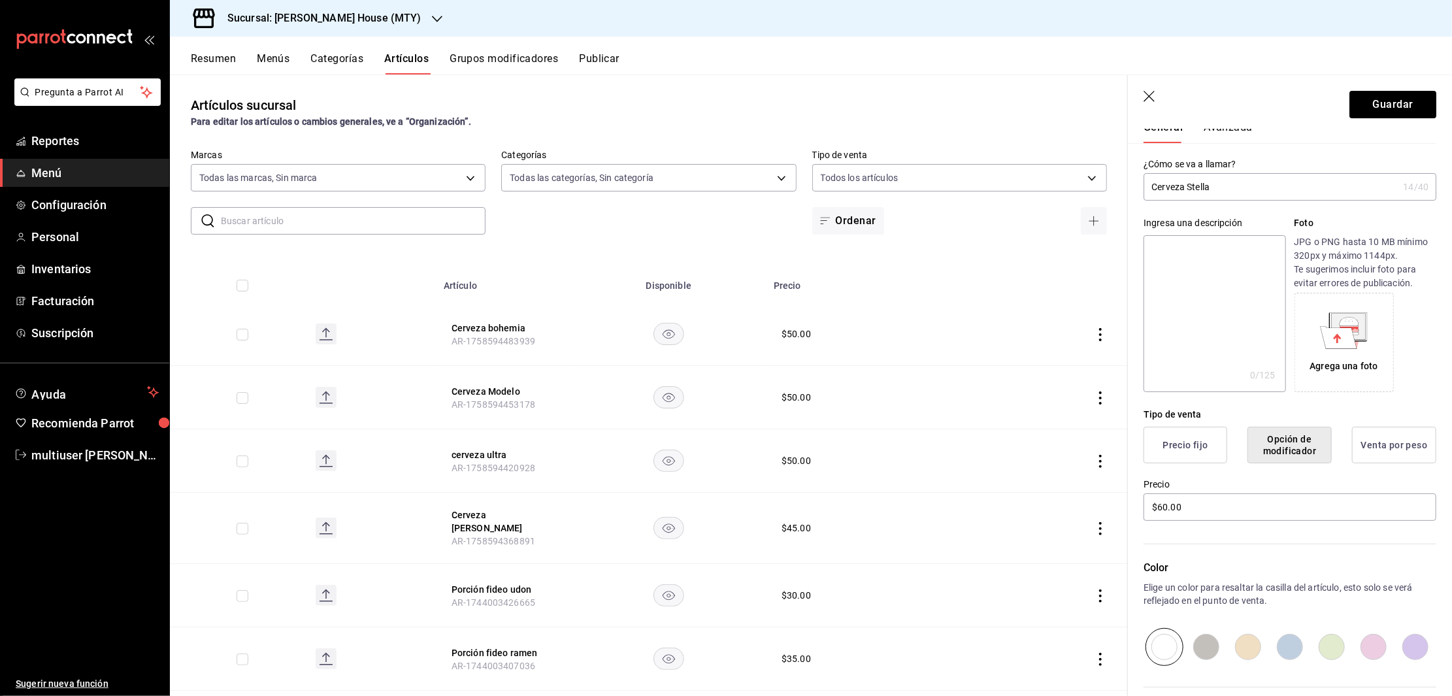
click at [1175, 456] on button "Precio fijo" at bounding box center [1186, 445] width 84 height 37
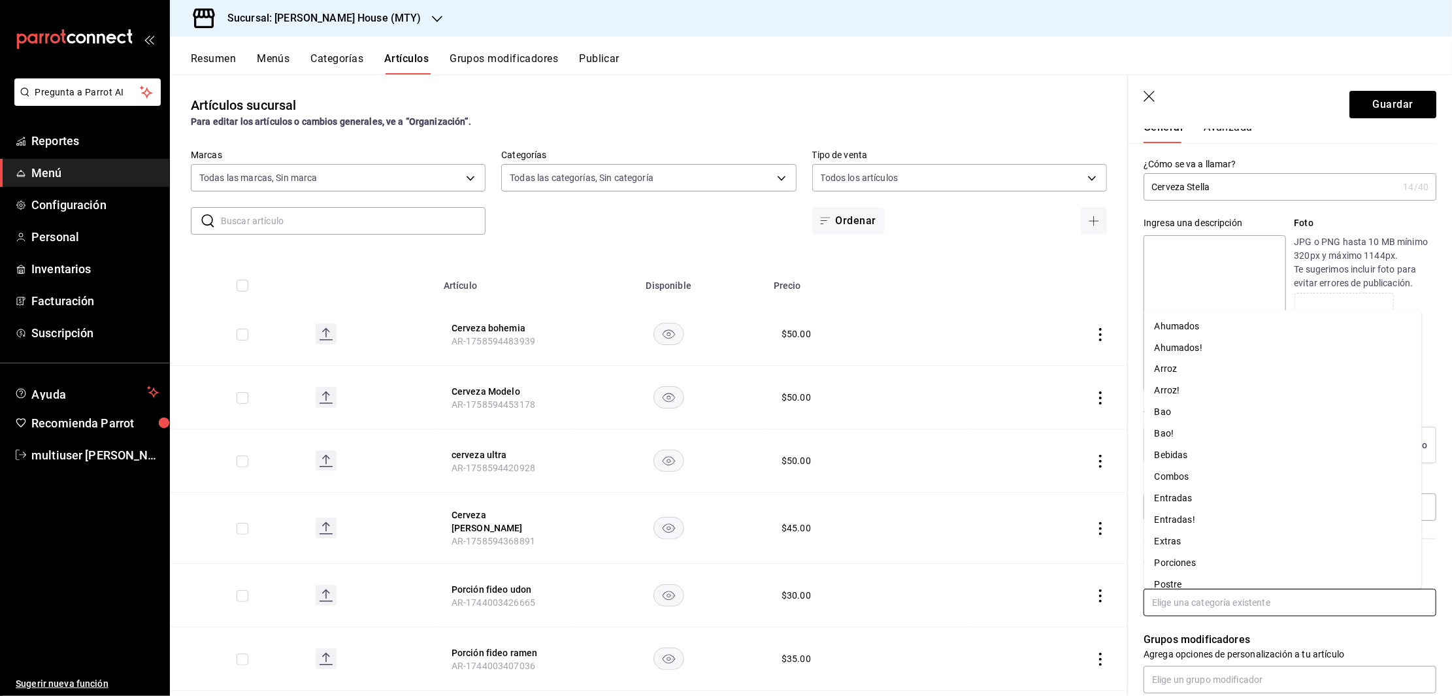
click at [1221, 601] on input "text" at bounding box center [1290, 602] width 293 height 27
type input "beb"
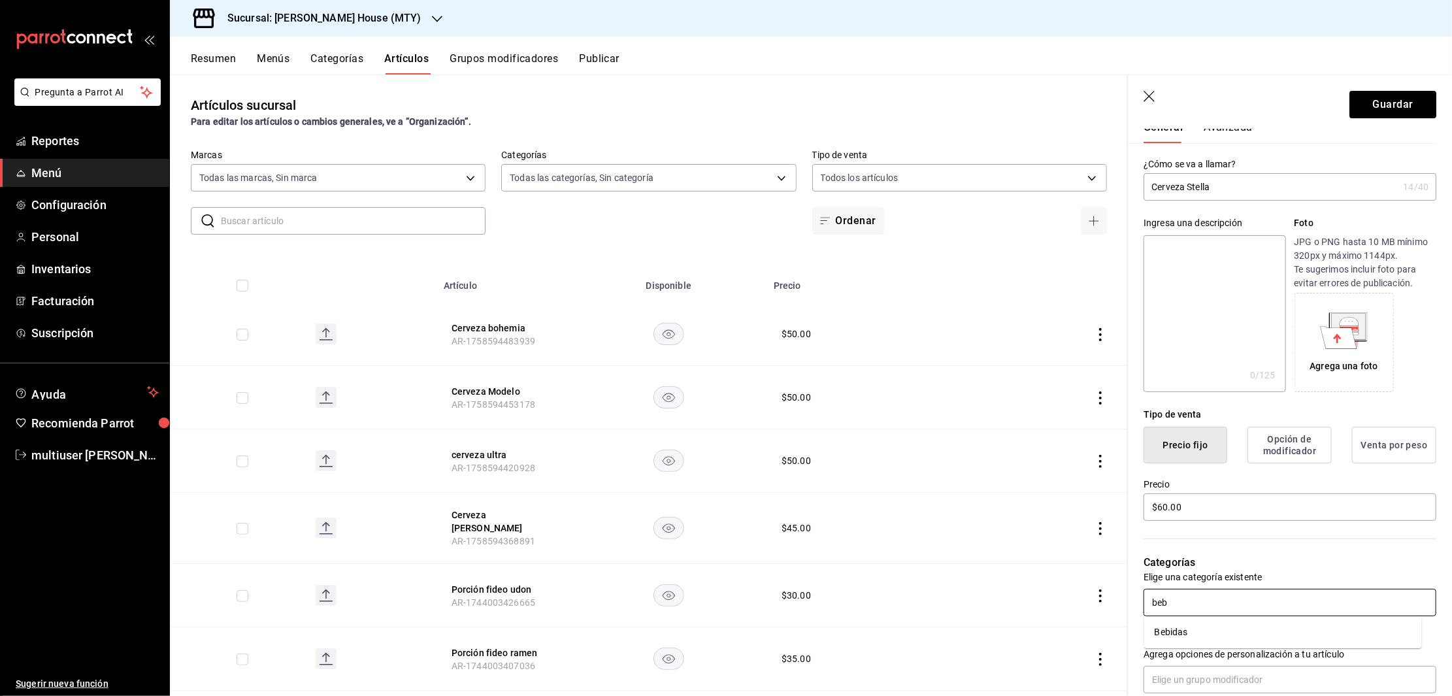
click at [1197, 630] on li "Bebidas" at bounding box center [1284, 633] width 278 height 22
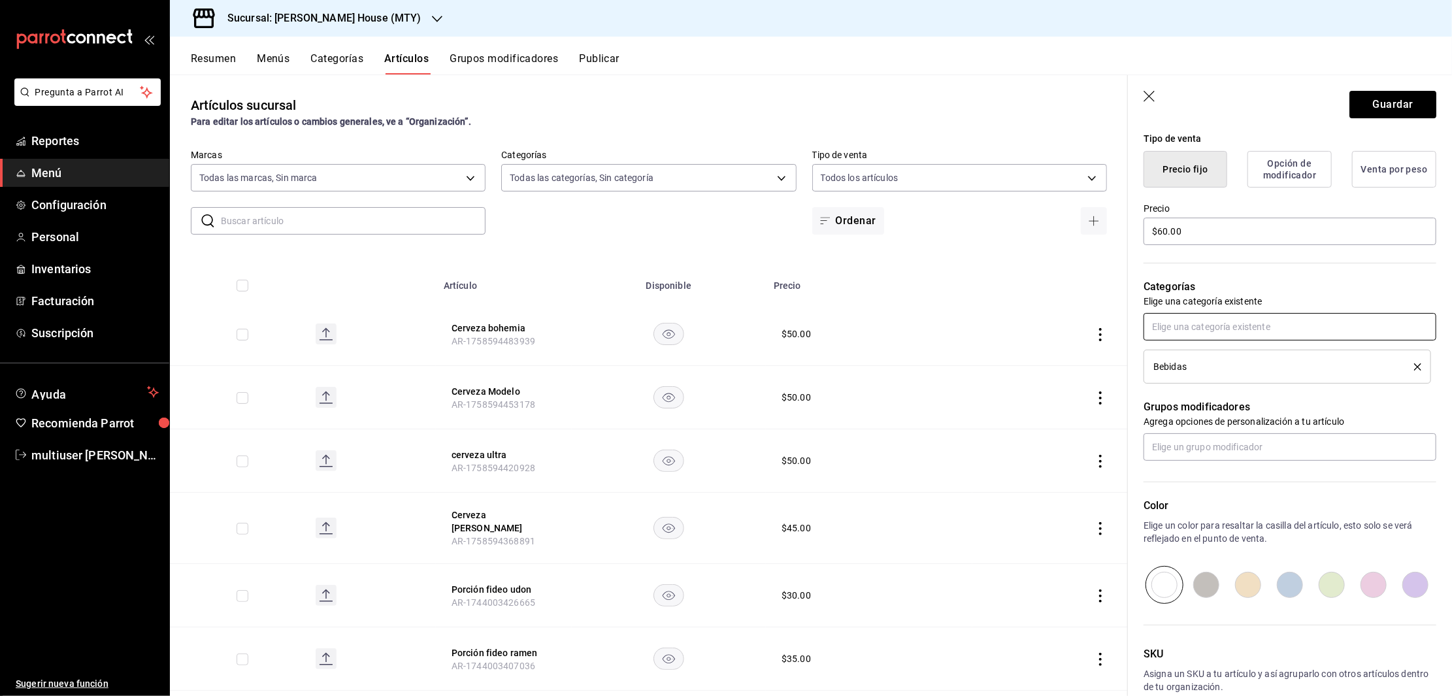
scroll to position [308, 0]
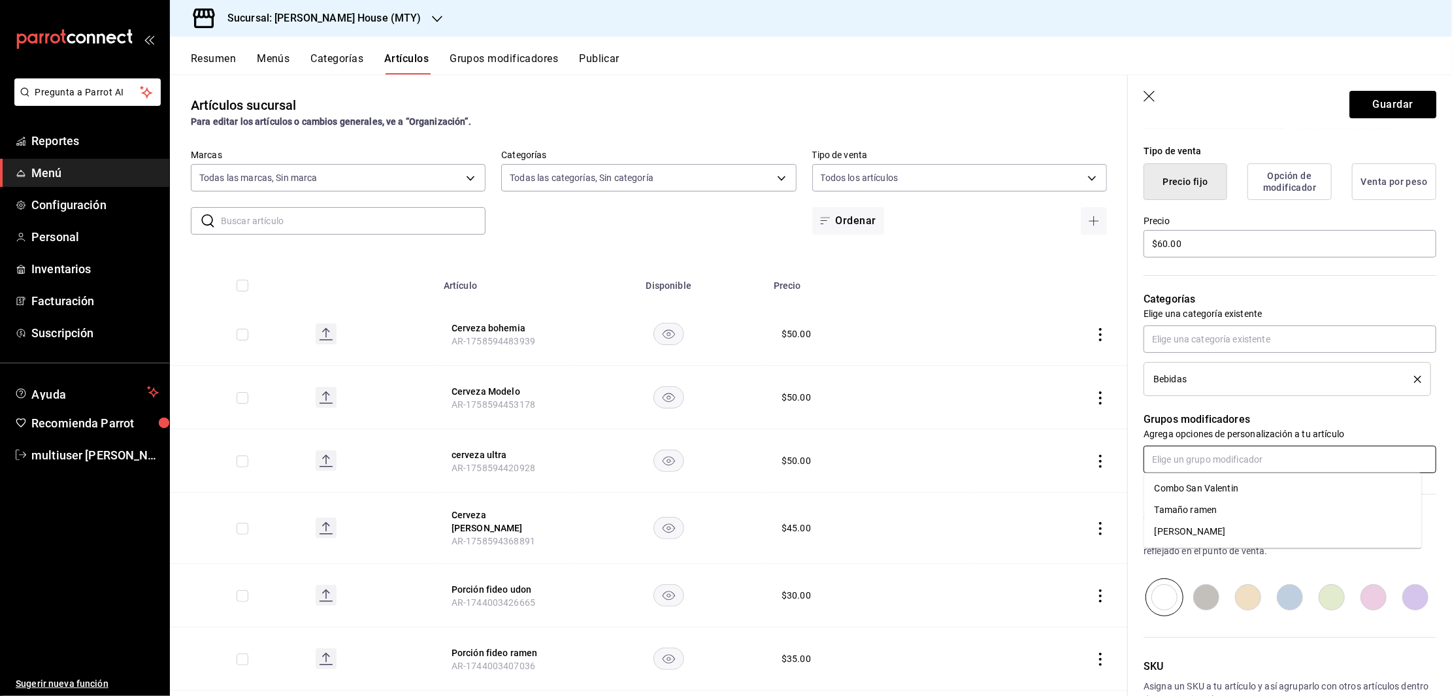
click at [1276, 458] on input "text" at bounding box center [1290, 459] width 293 height 27
click at [1341, 303] on p "Categorías" at bounding box center [1290, 300] width 293 height 16
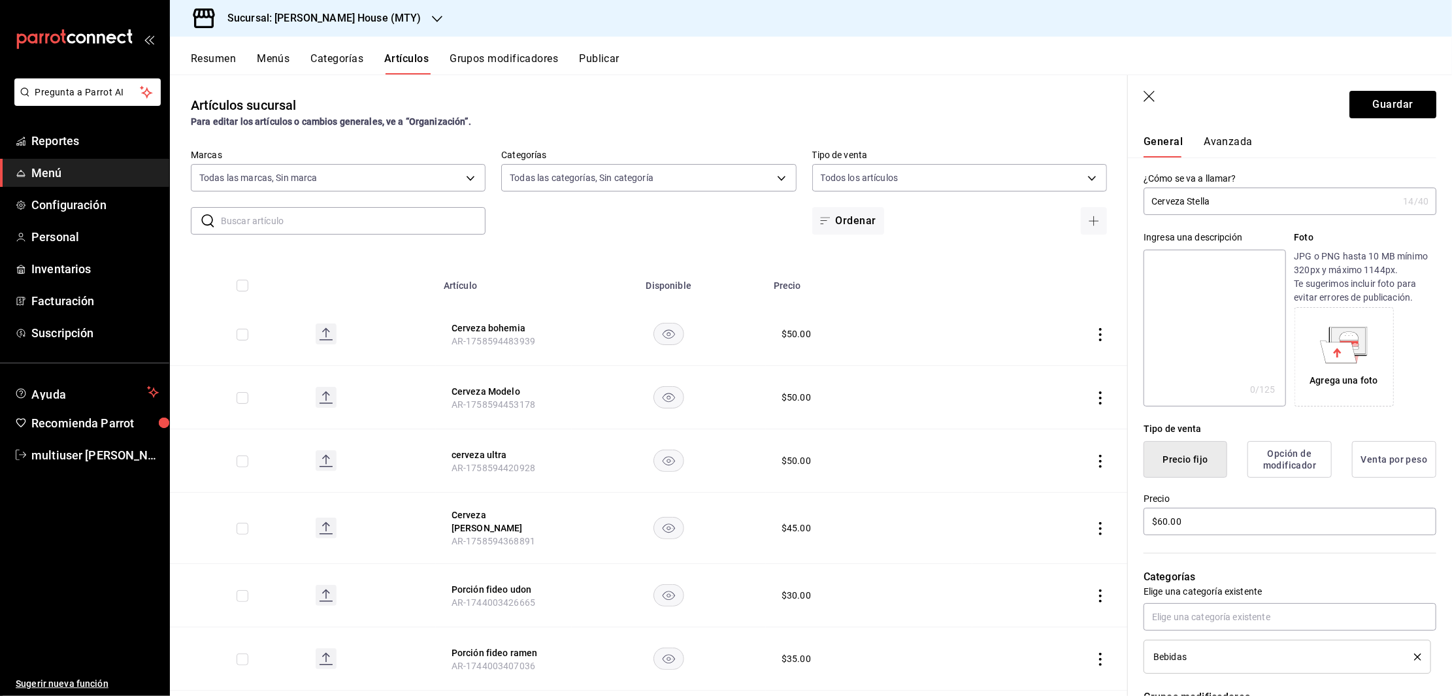
scroll to position [28, 0]
click at [1376, 98] on button "Guardar" at bounding box center [1393, 104] width 87 height 27
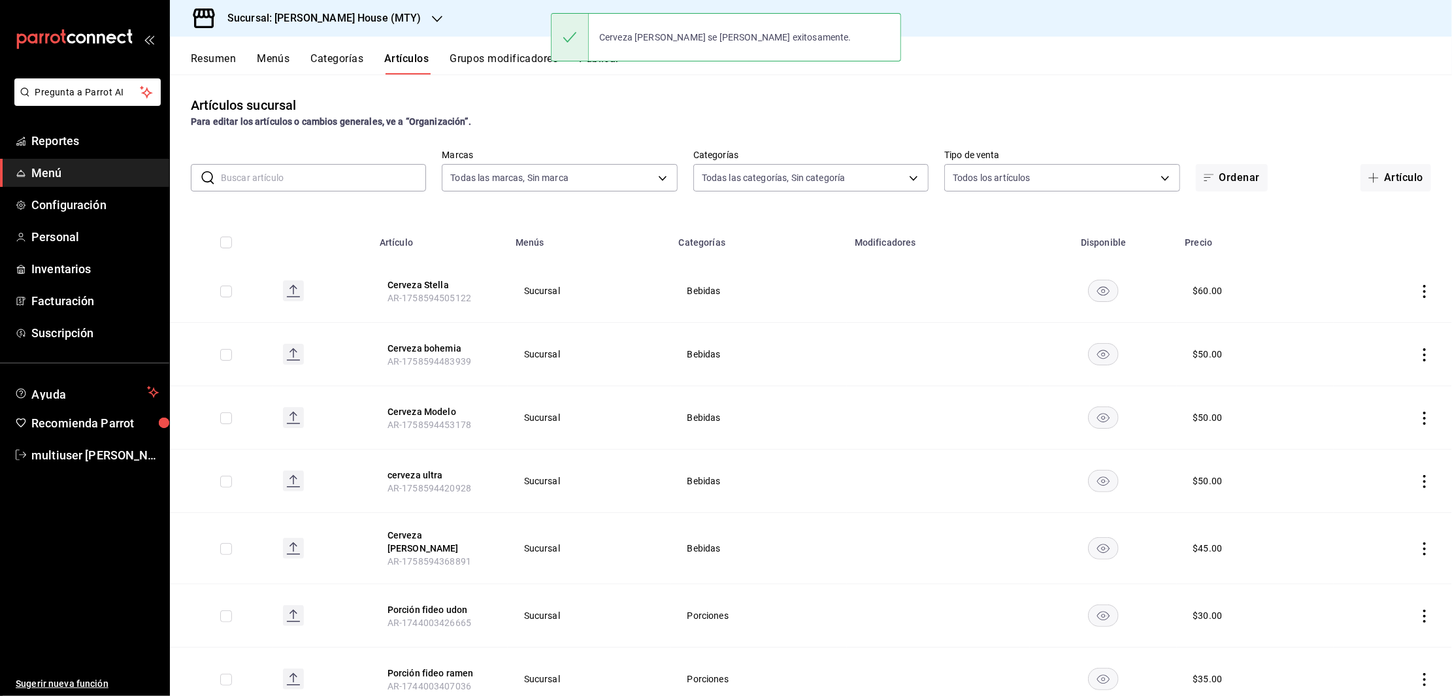
click at [499, 67] on button "Grupos modificadores" at bounding box center [504, 63] width 109 height 22
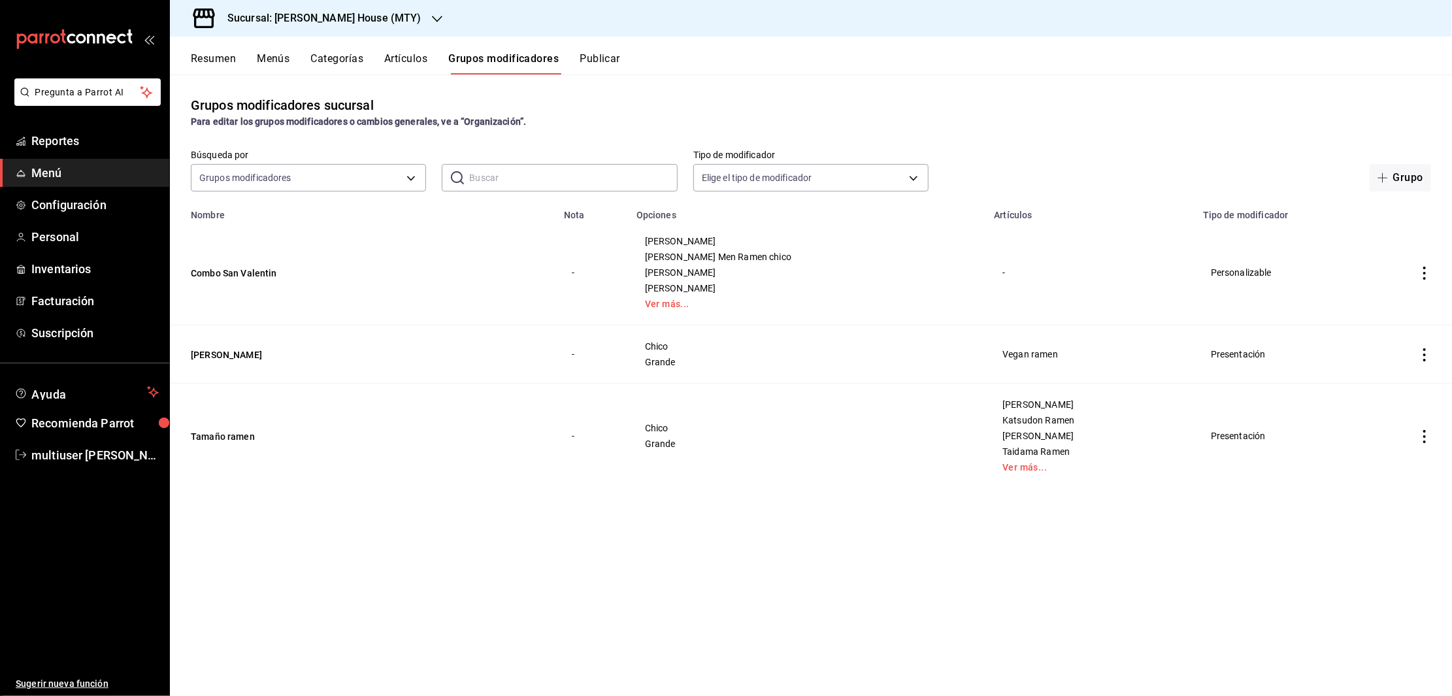
click at [597, 64] on button "Publicar" at bounding box center [600, 63] width 41 height 22
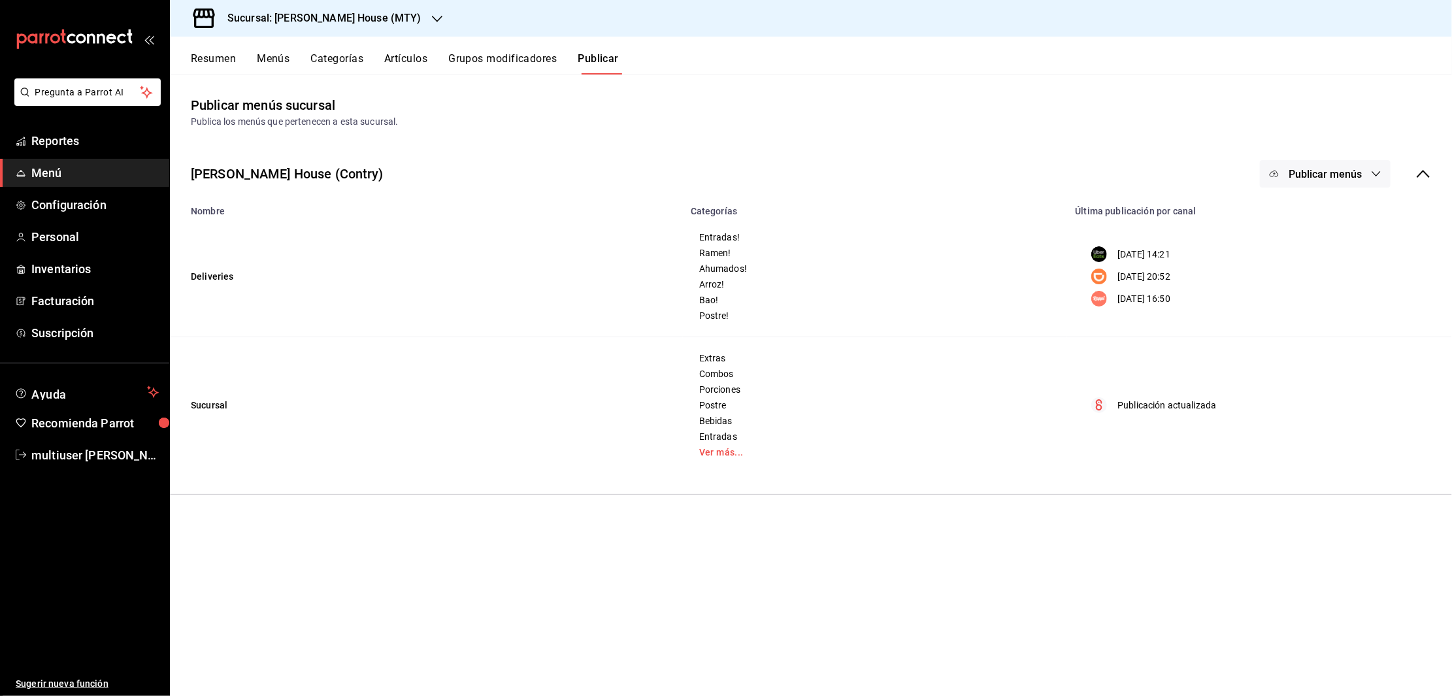
click at [1323, 173] on span "Publicar menús" at bounding box center [1325, 174] width 73 height 12
click at [1302, 316] on div at bounding box center [1295, 326] width 37 height 21
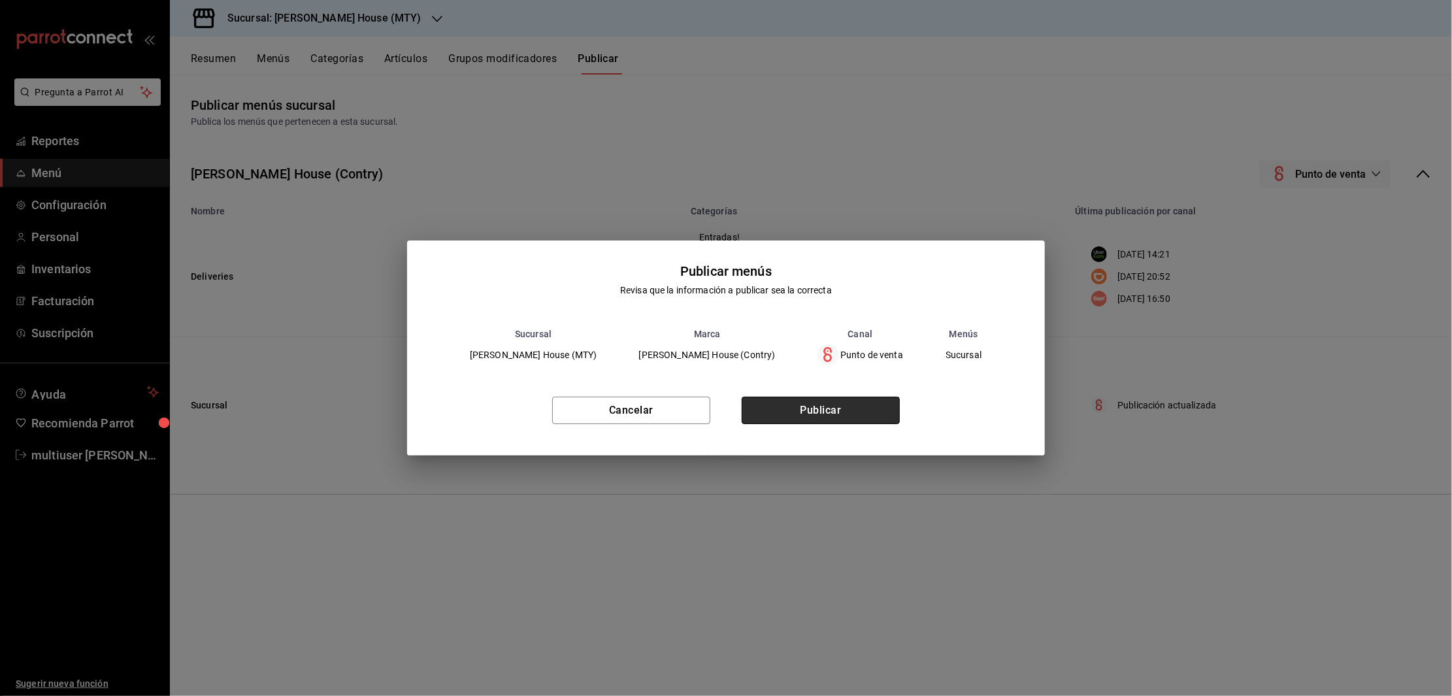
click at [833, 416] on button "Publicar" at bounding box center [821, 410] width 158 height 27
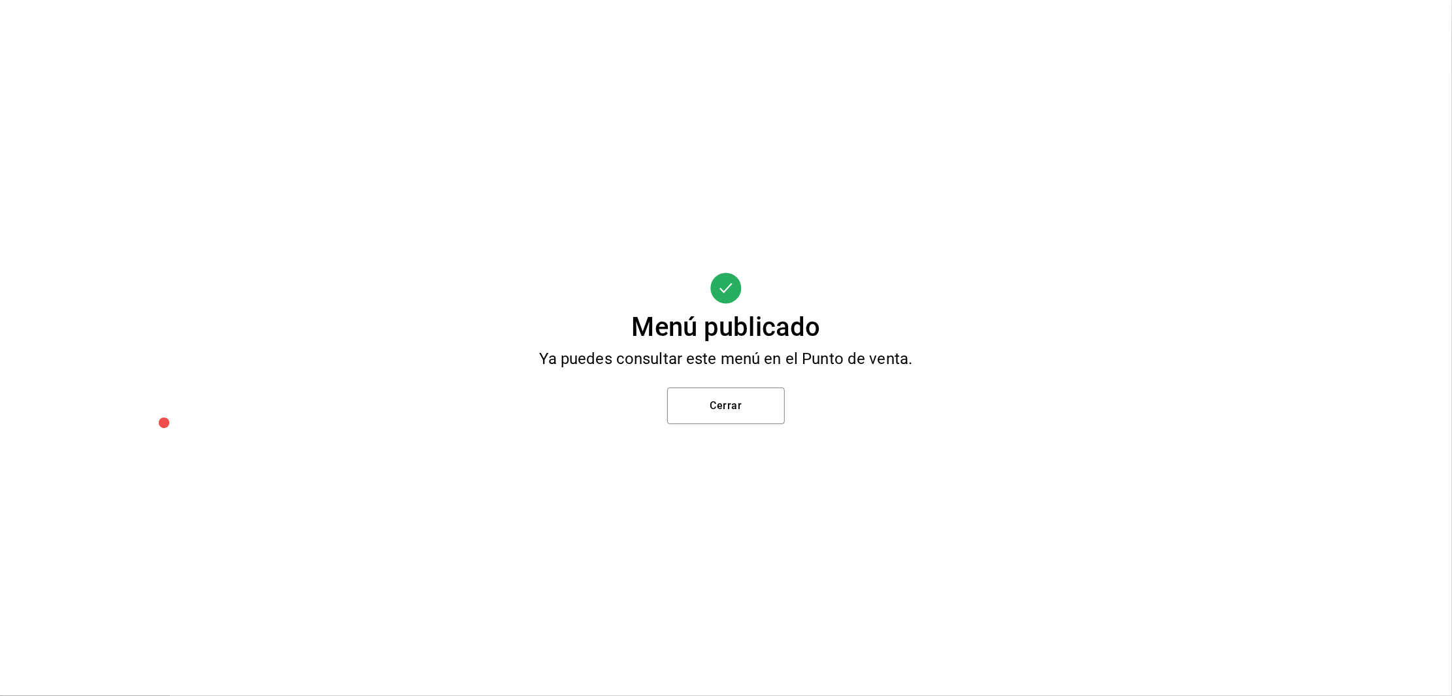
click at [751, 427] on div "Menú publicado Ya puedes consultar este menú en el Punto de venta. Cerrar" at bounding box center [726, 348] width 1452 height 696
click at [737, 412] on button "Cerrar" at bounding box center [726, 406] width 118 height 37
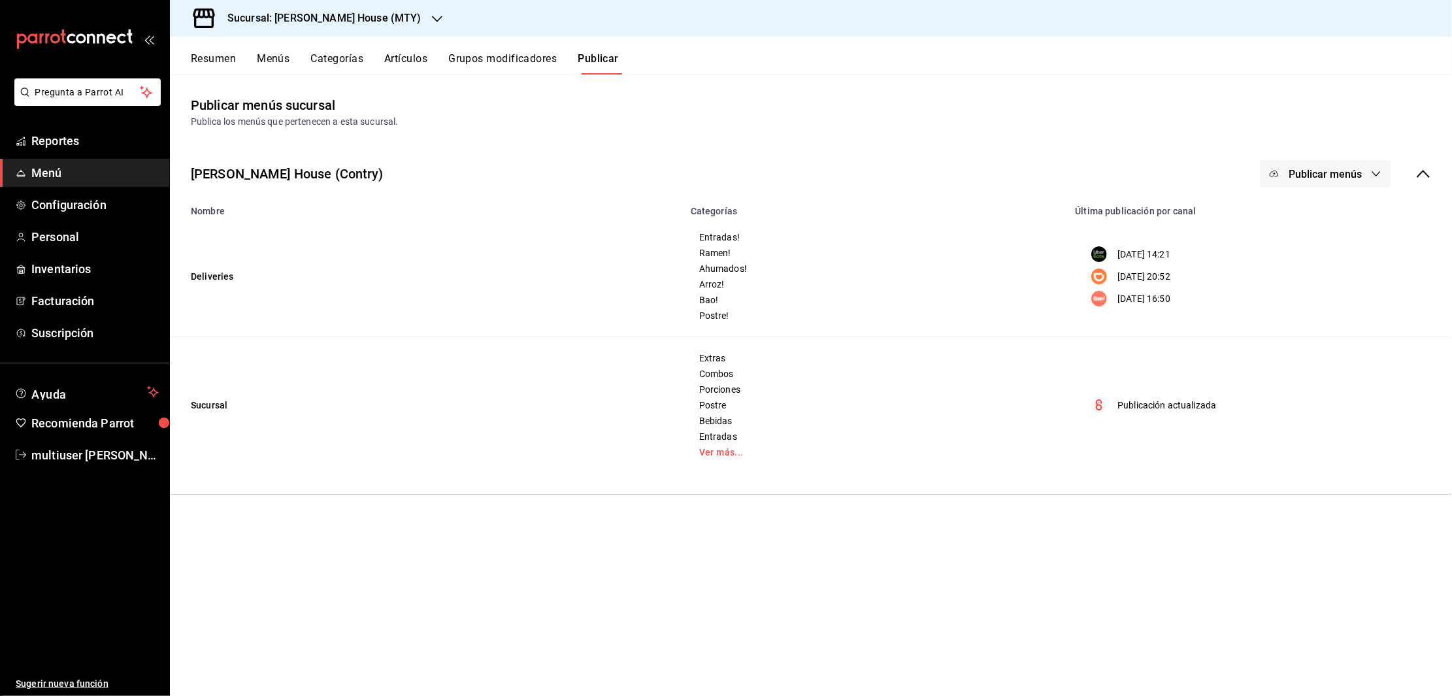
click at [212, 60] on button "Resumen" at bounding box center [213, 63] width 45 height 22
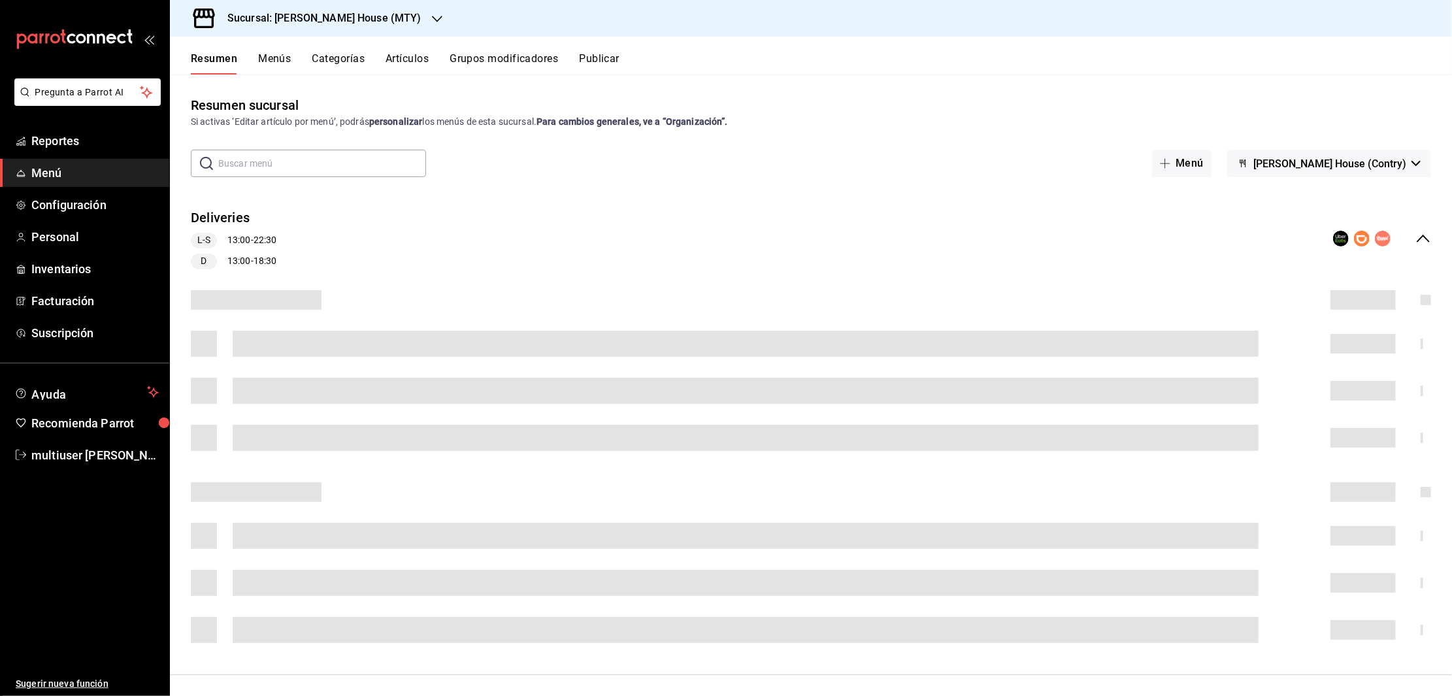
click at [329, 63] on button "Categorías" at bounding box center [338, 63] width 53 height 22
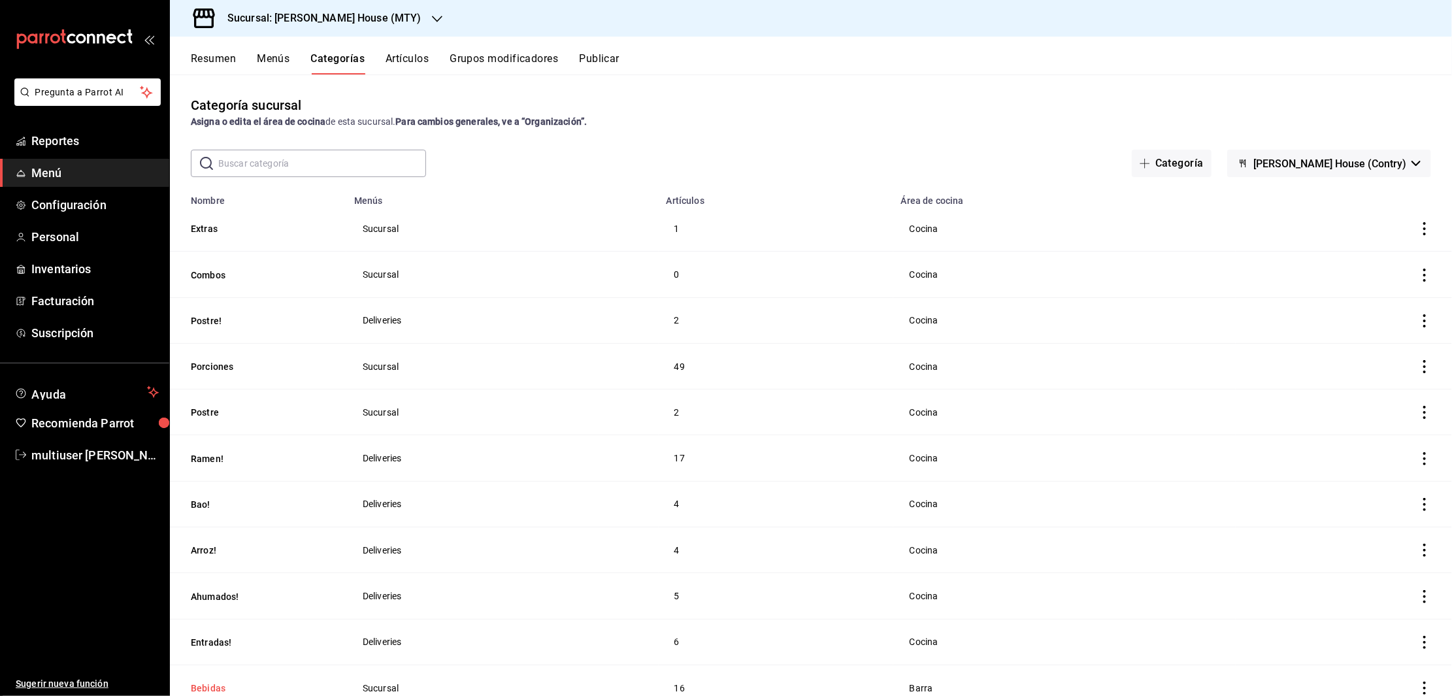
click at [207, 682] on button "Bebidas" at bounding box center [256, 688] width 131 height 13
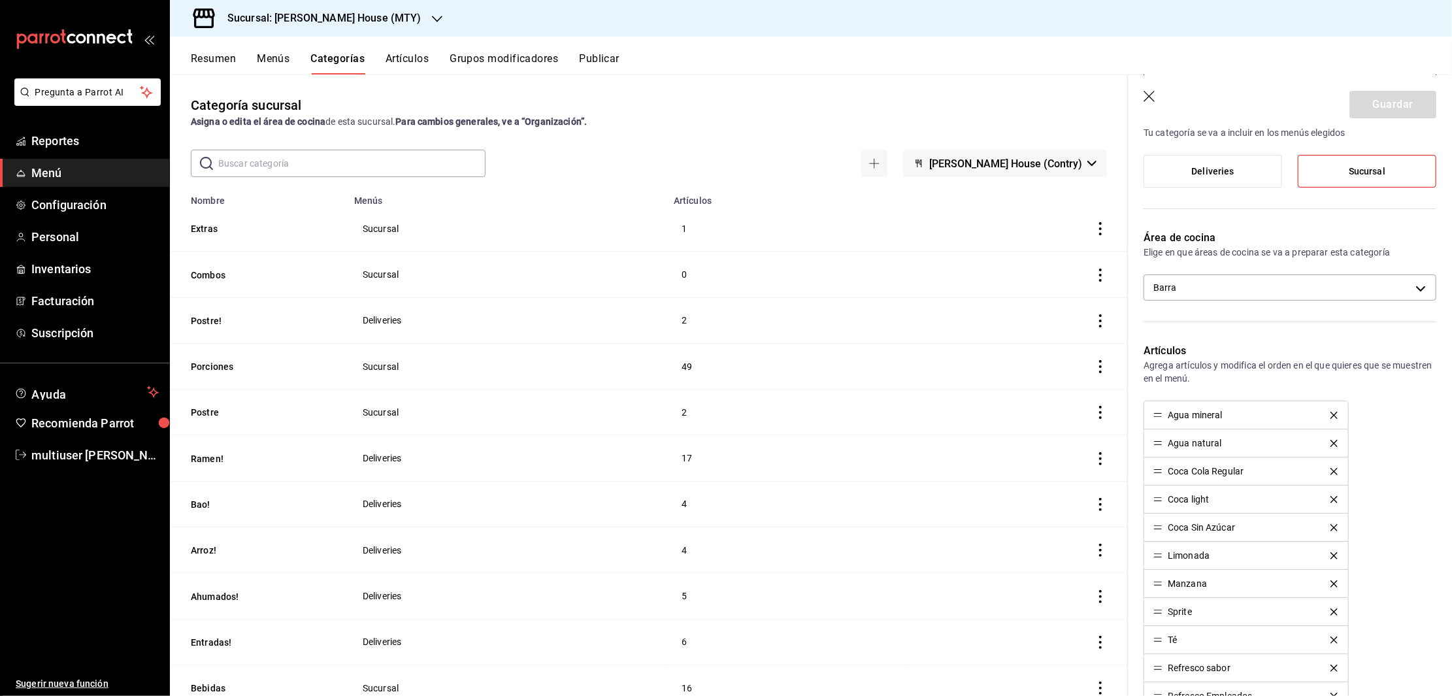
scroll to position [108, 0]
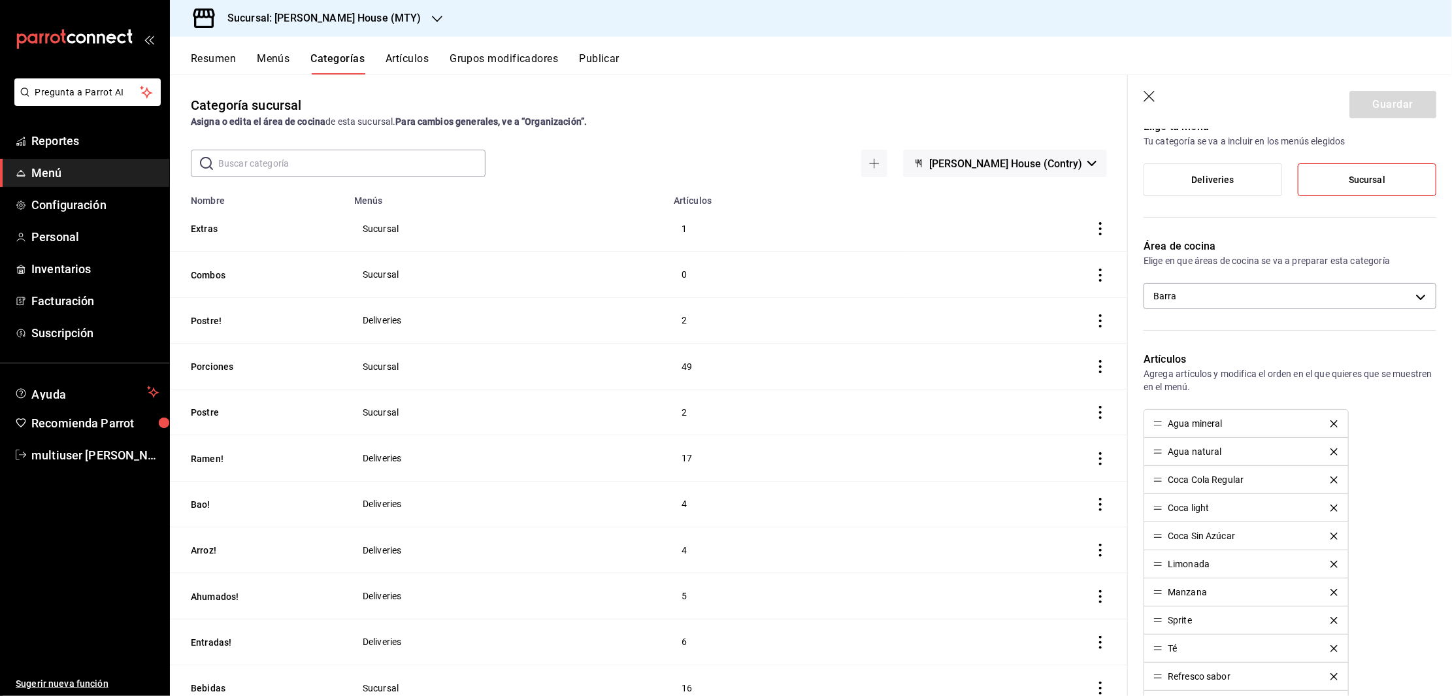
click at [1148, 98] on icon "button" at bounding box center [1150, 97] width 13 height 13
